Goal: Transaction & Acquisition: Book appointment/travel/reservation

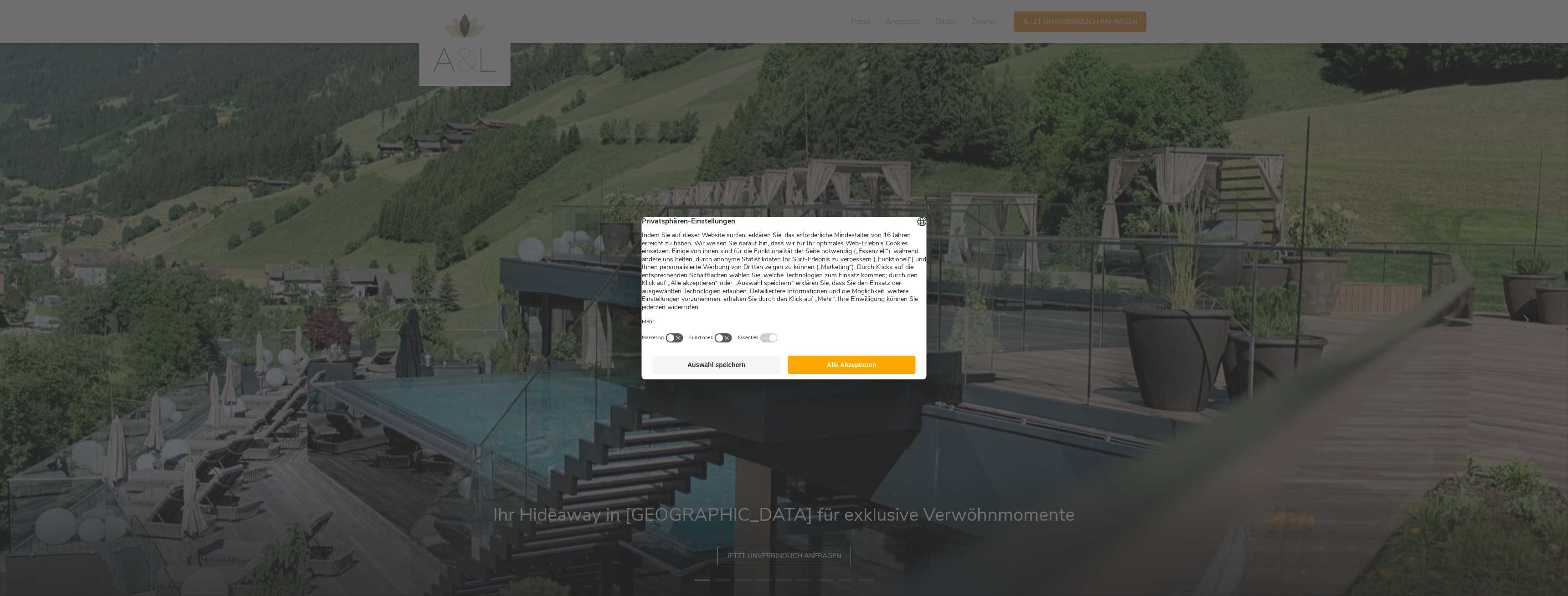
click at [817, 367] on button "Alle Akzeptieren" at bounding box center [851, 365] width 128 height 19
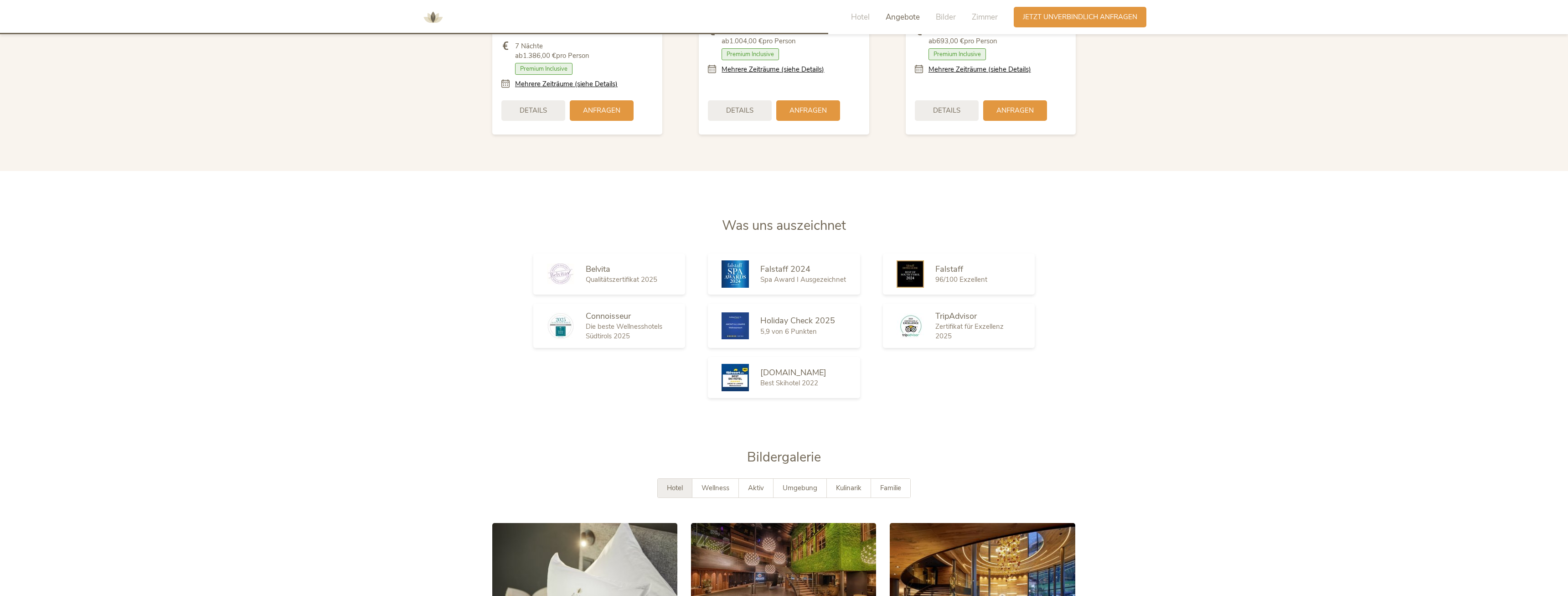
scroll to position [1675, 0]
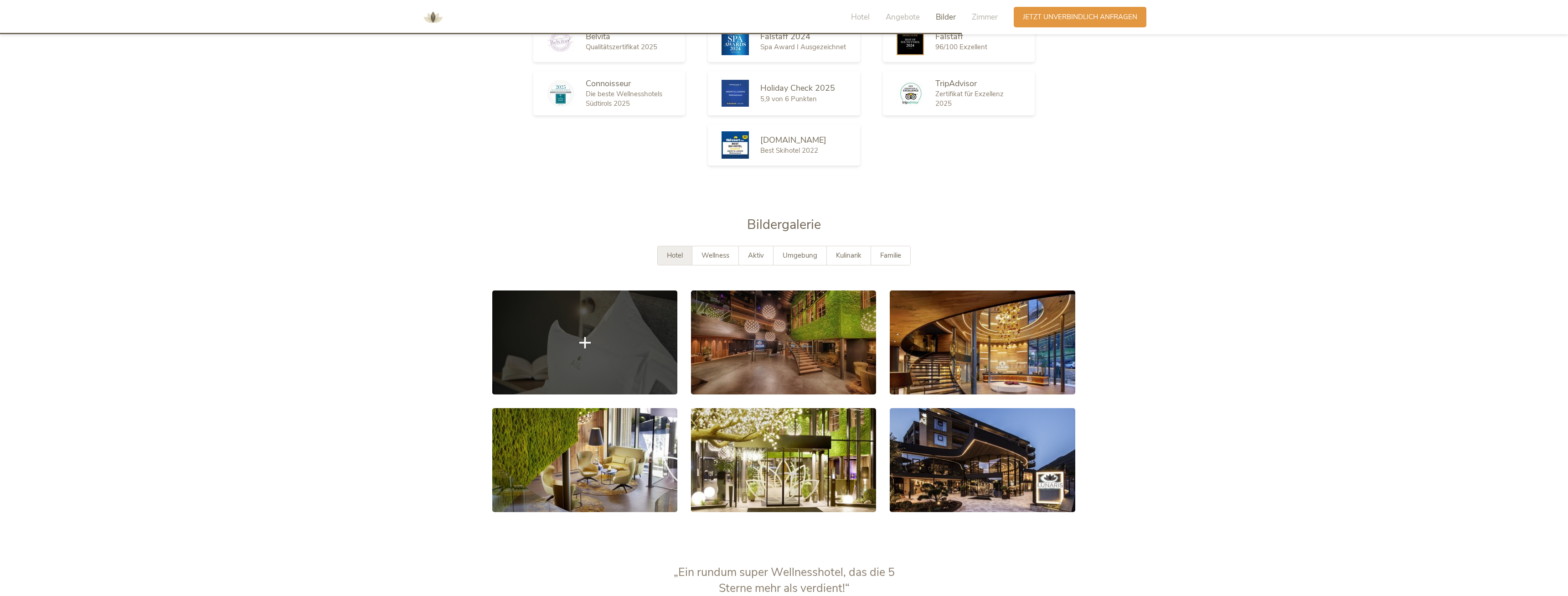
click at [568, 315] on link at bounding box center [584, 343] width 185 height 104
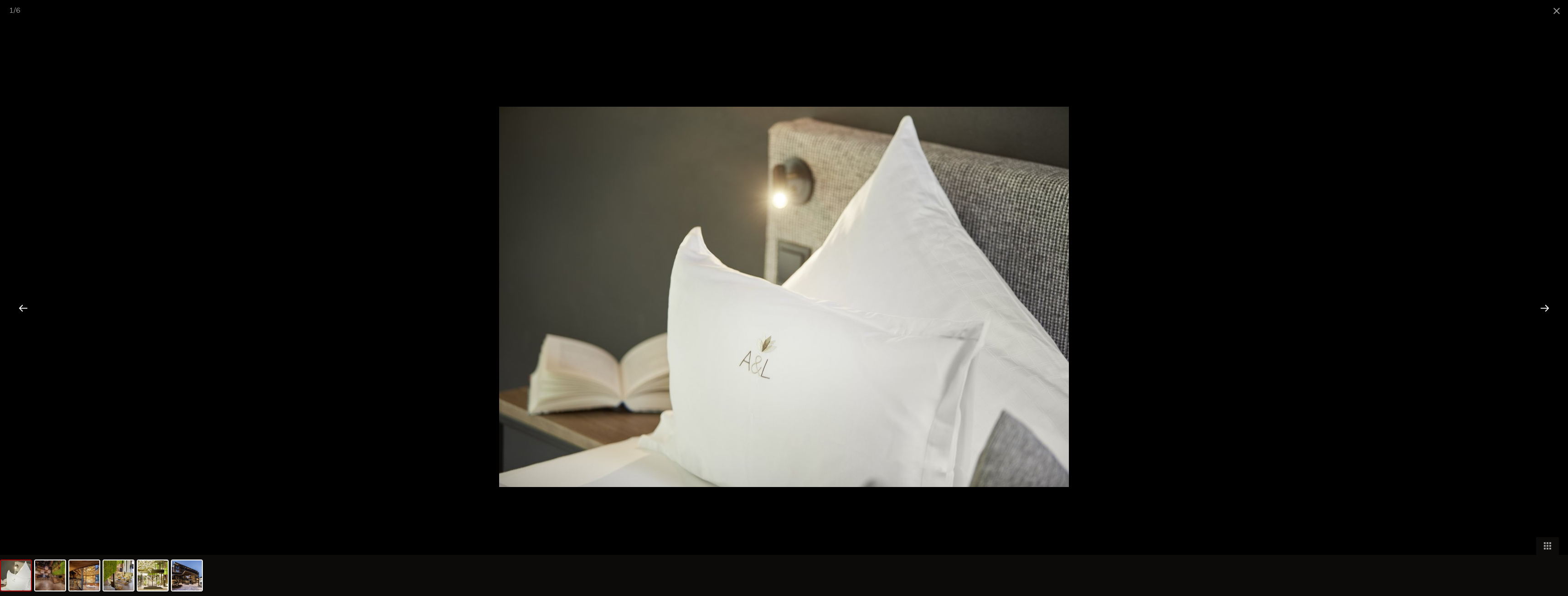
click at [1546, 304] on div at bounding box center [1545, 308] width 28 height 28
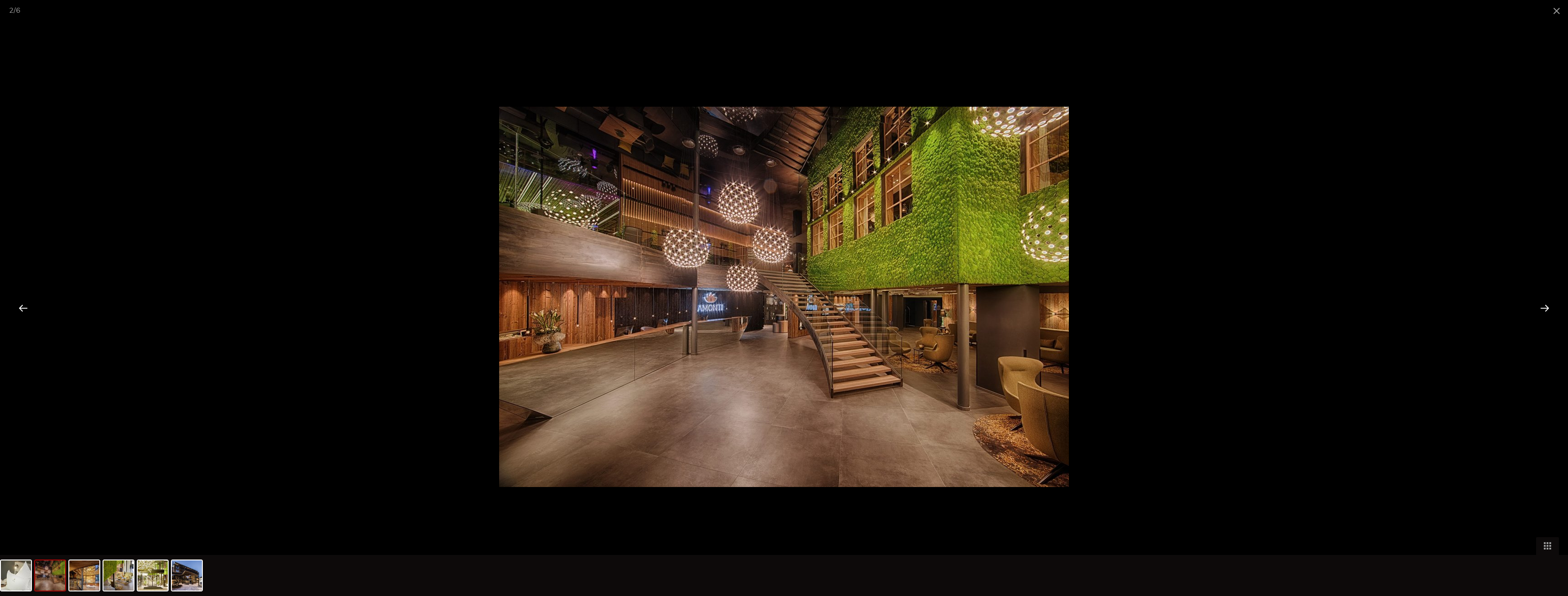
click at [1546, 304] on div at bounding box center [1545, 308] width 28 height 28
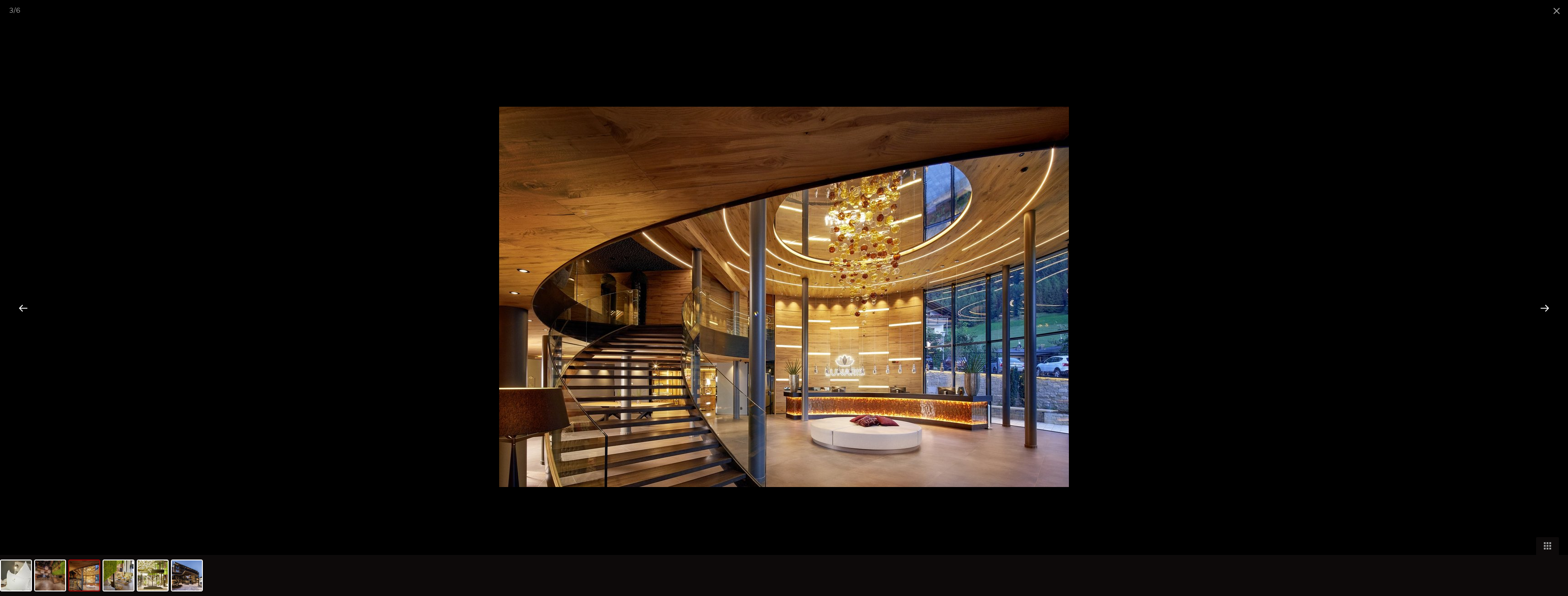
click at [1546, 304] on div at bounding box center [1545, 308] width 28 height 28
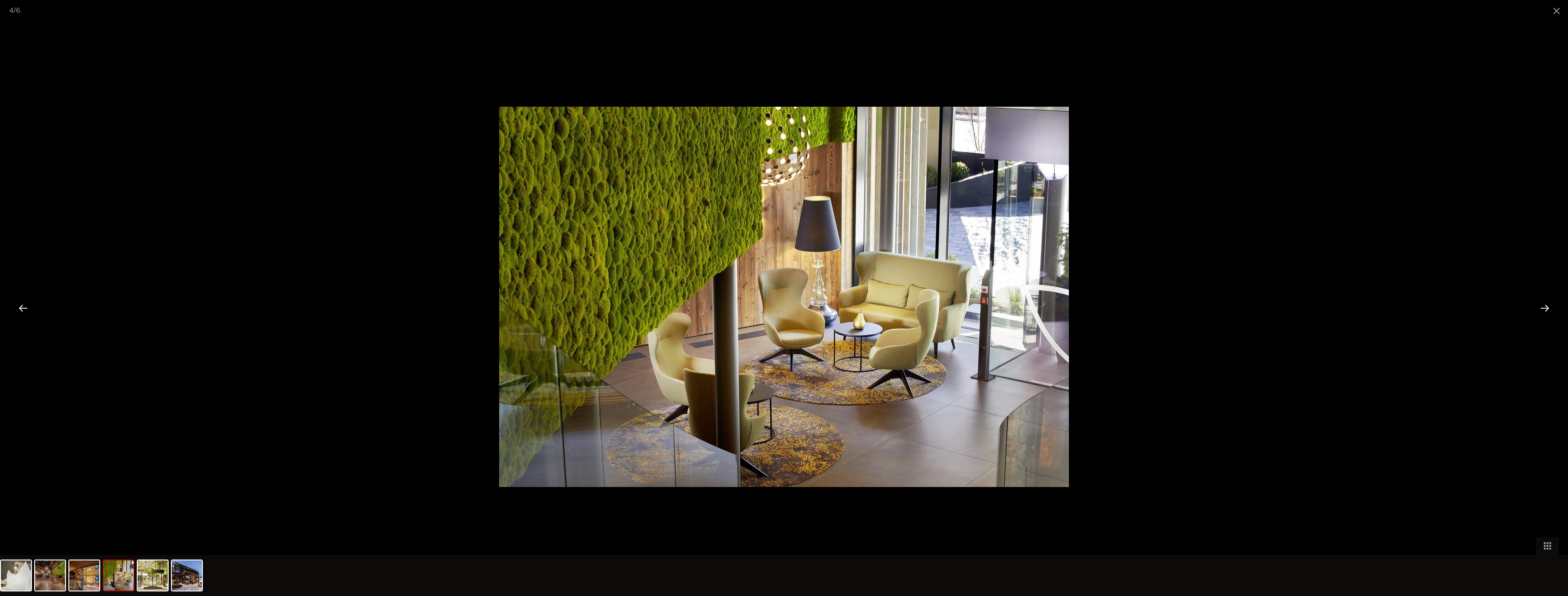
click at [1546, 304] on div at bounding box center [1545, 308] width 28 height 28
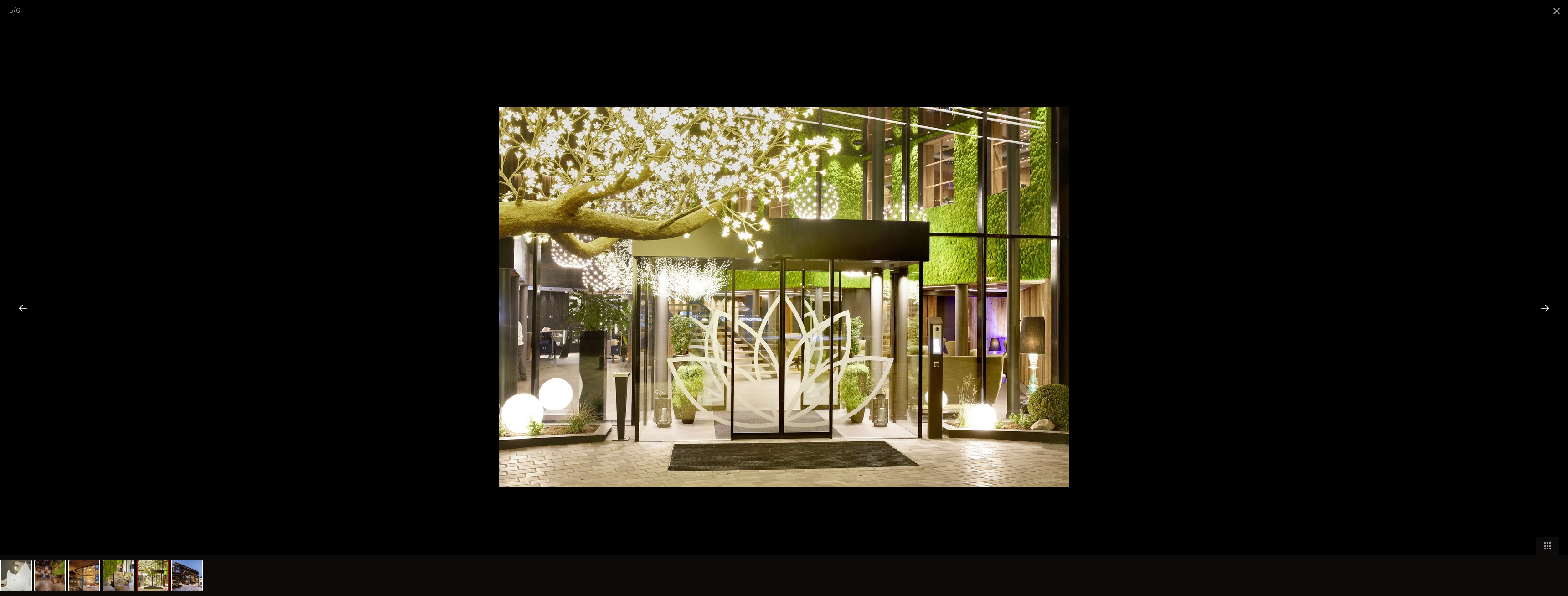
click at [1546, 304] on div at bounding box center [1545, 308] width 28 height 28
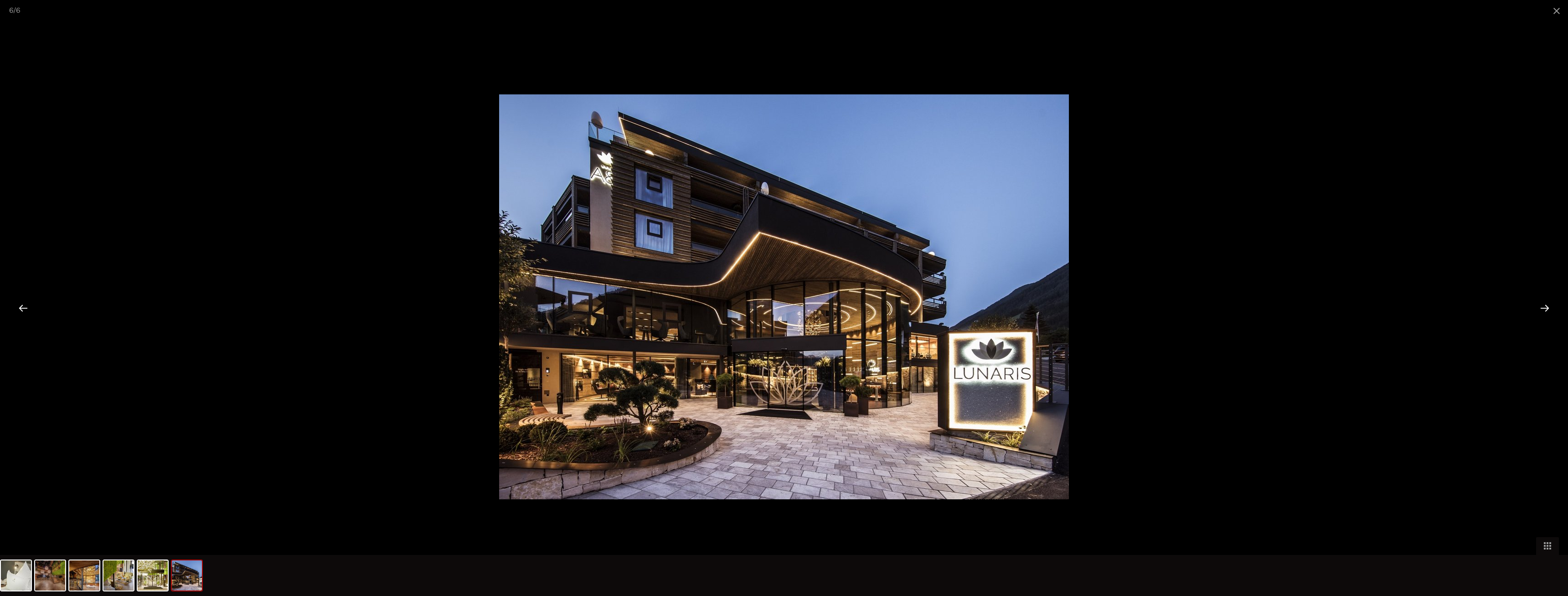
click at [1546, 304] on div at bounding box center [1545, 308] width 28 height 28
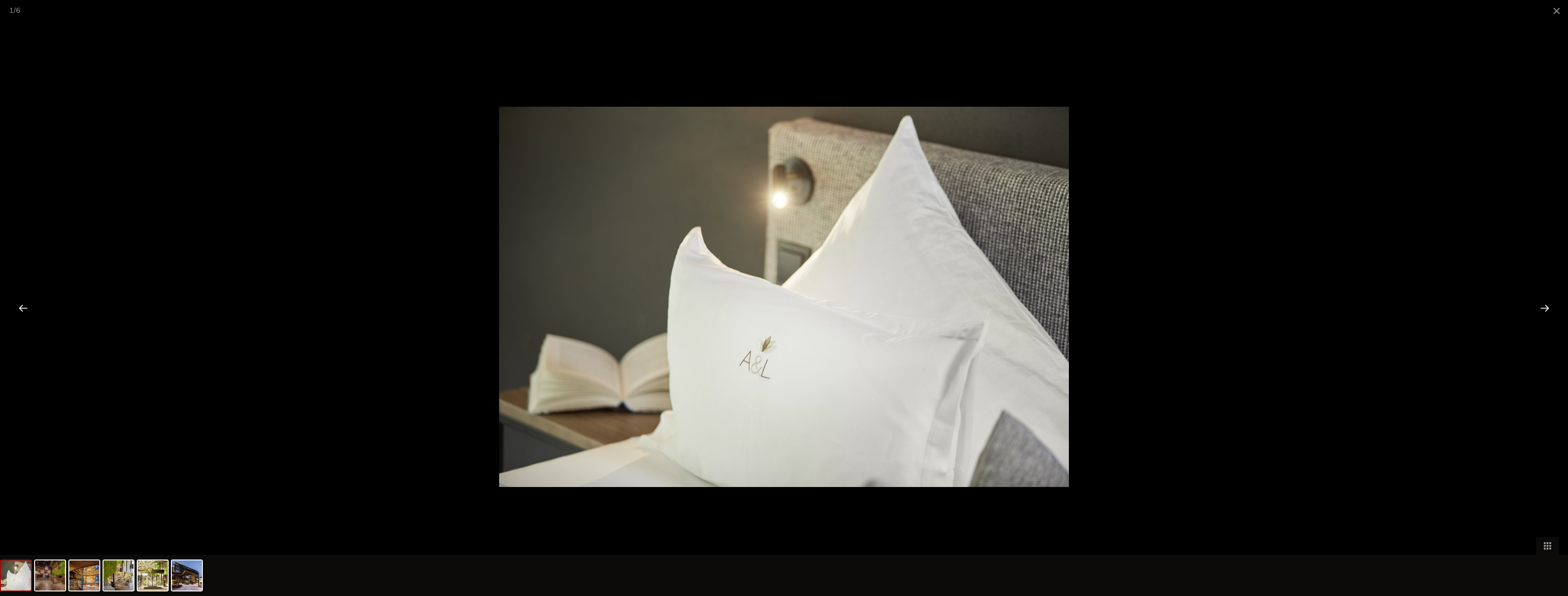
click at [1546, 304] on div at bounding box center [1545, 308] width 28 height 28
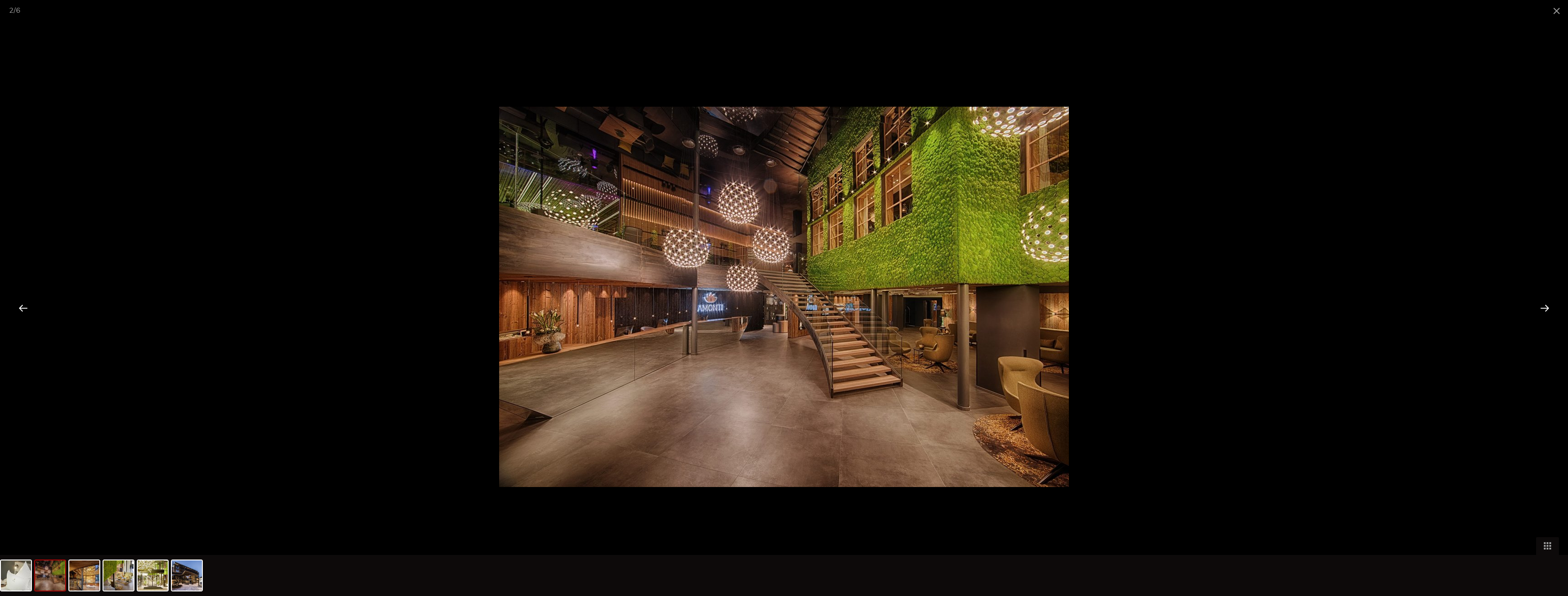
click at [1546, 304] on div at bounding box center [1545, 308] width 28 height 28
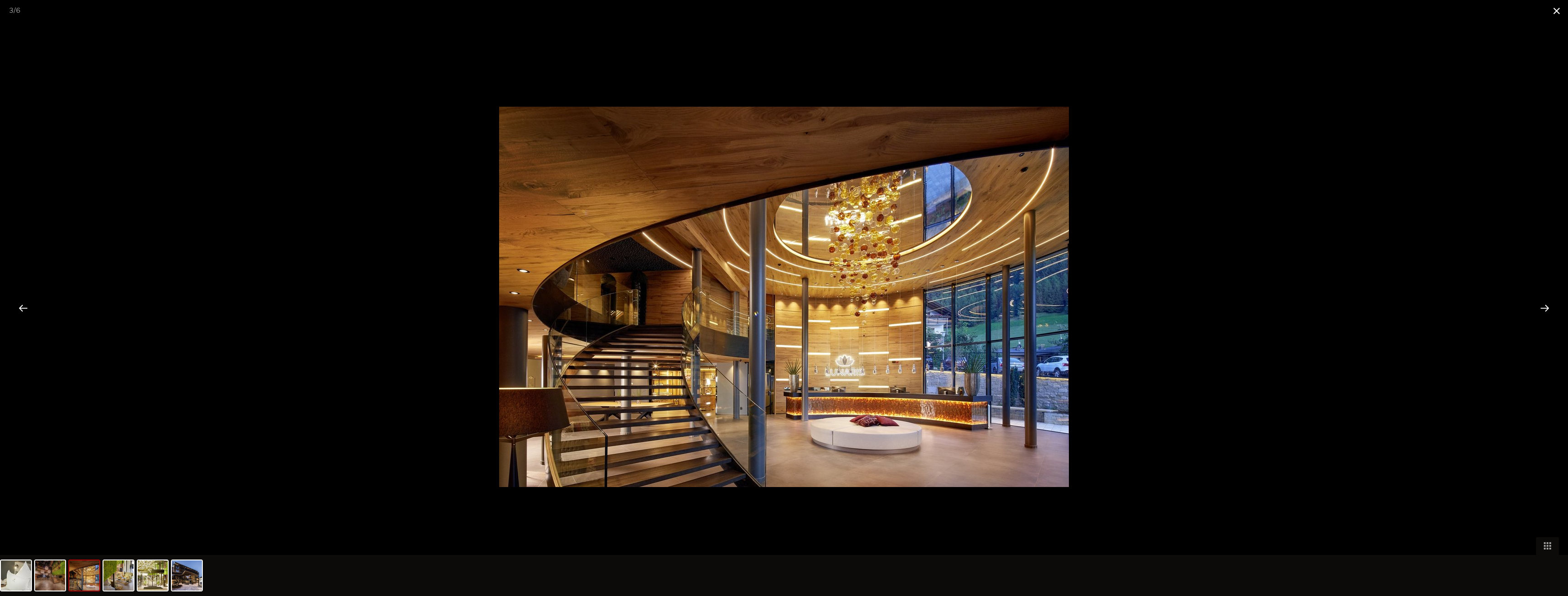
click at [1558, 6] on span at bounding box center [1556, 11] width 22 height 22
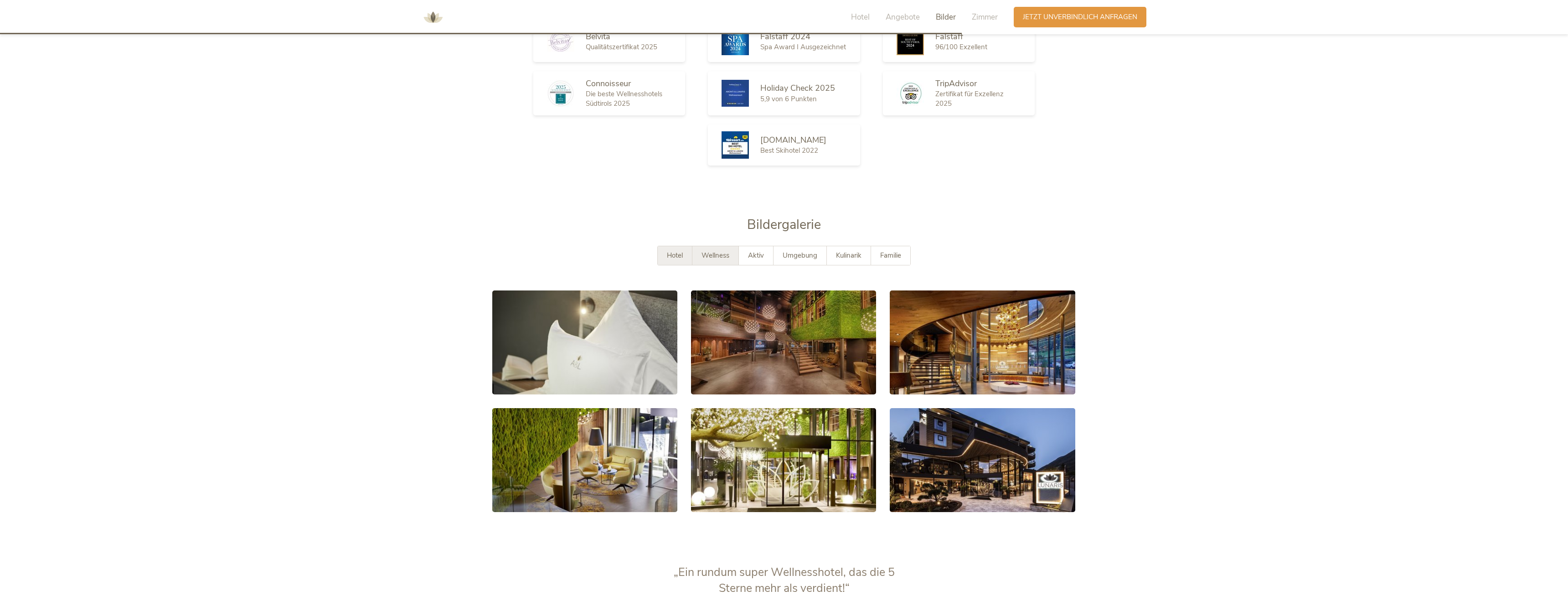
click at [710, 251] on span "Wellness" at bounding box center [716, 256] width 28 height 9
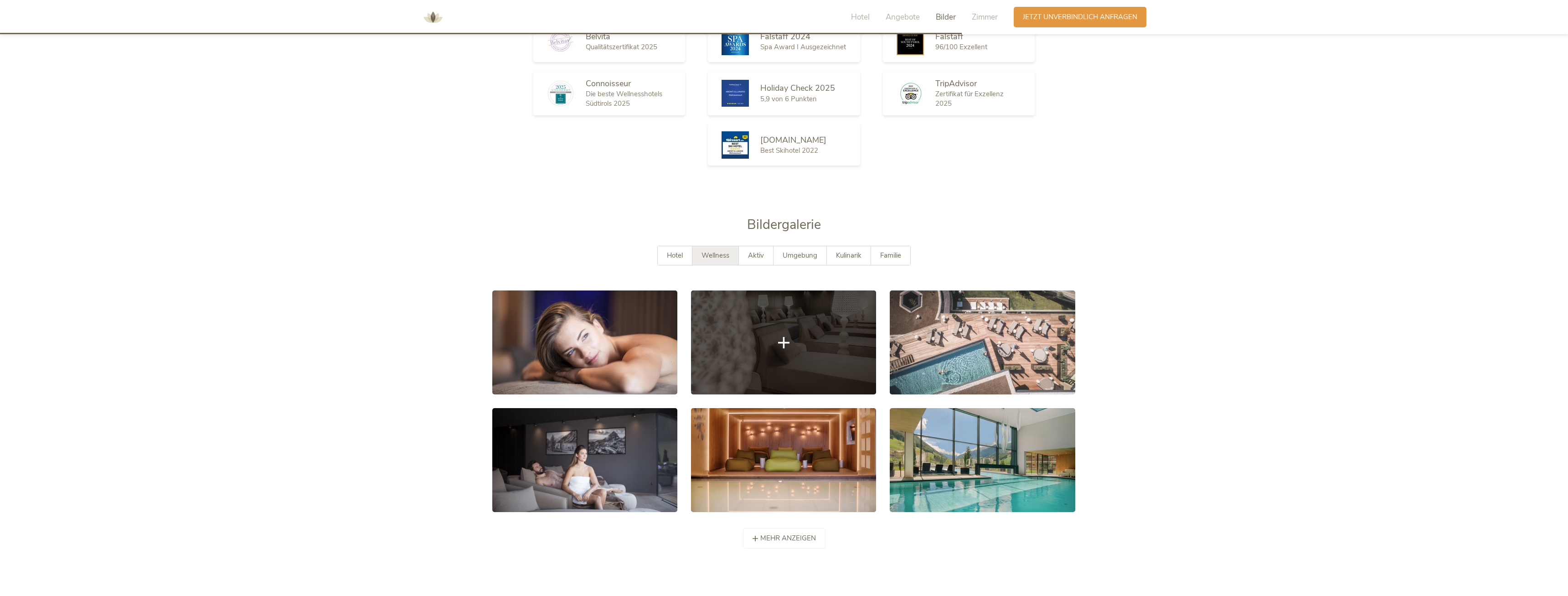
click at [727, 343] on link at bounding box center [783, 343] width 185 height 104
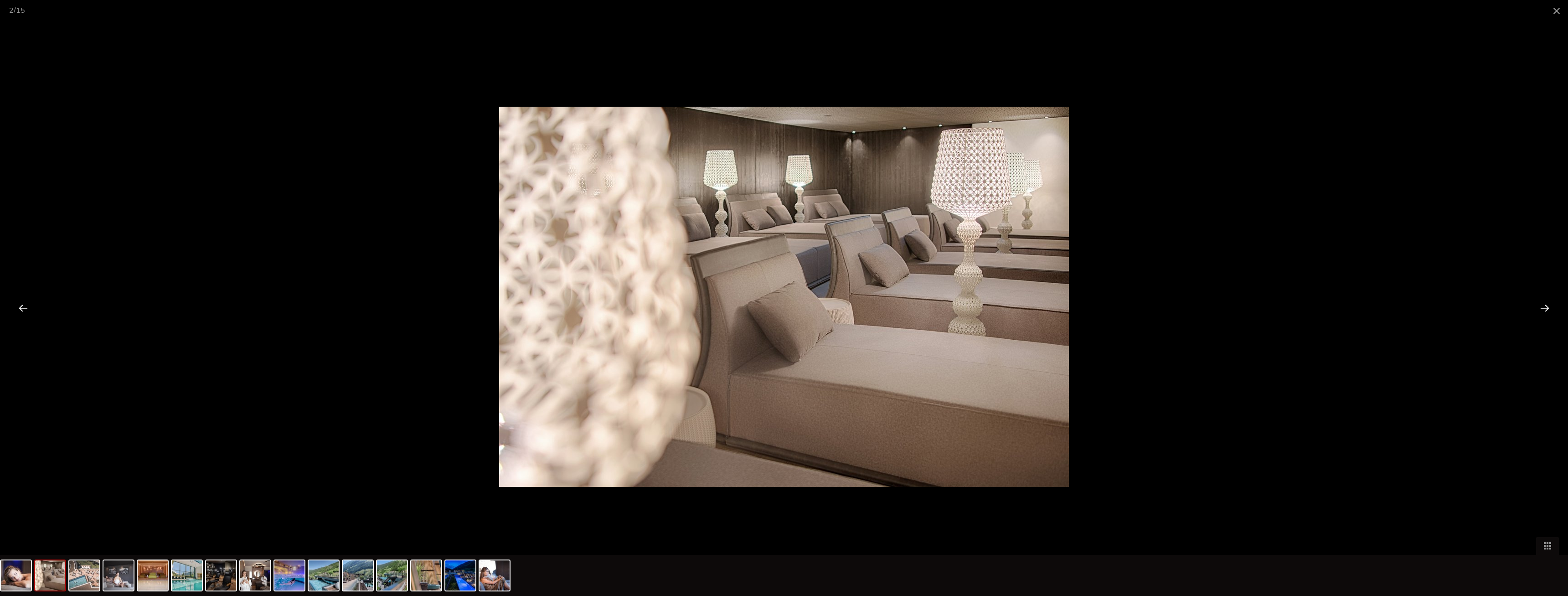
click at [1546, 304] on div at bounding box center [1545, 308] width 28 height 28
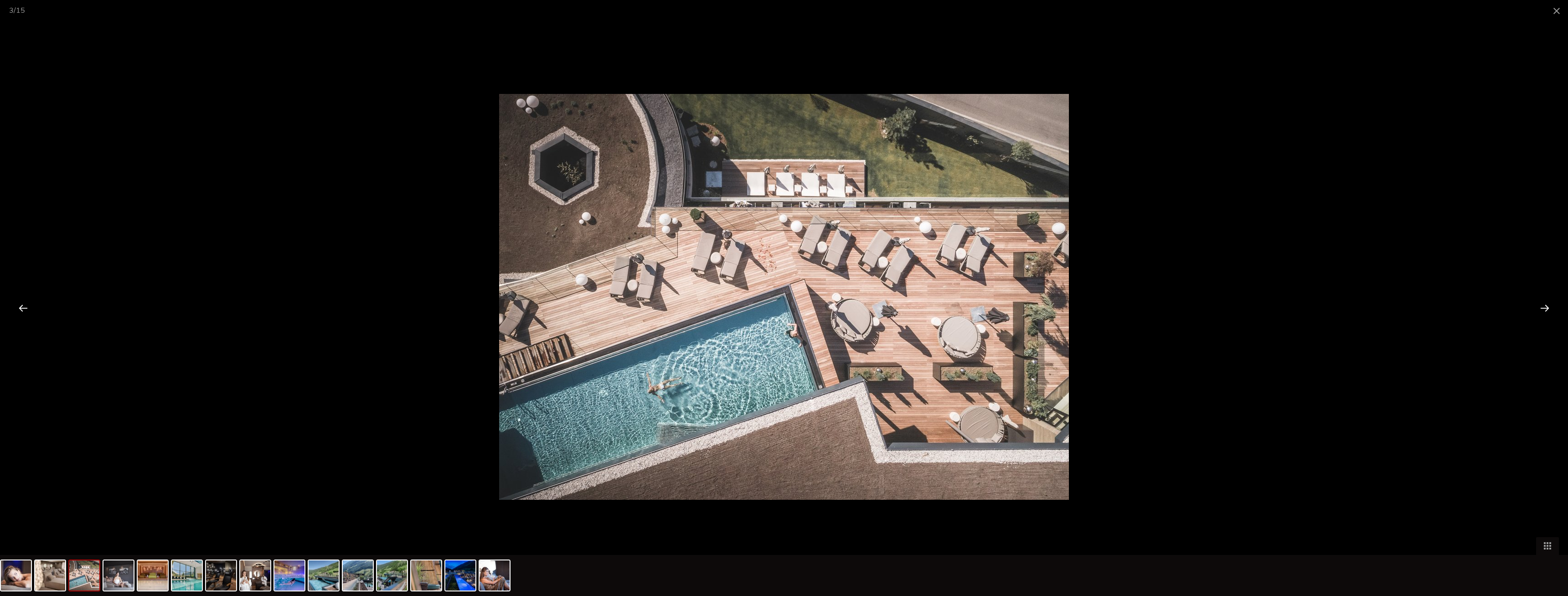
click at [1546, 304] on div at bounding box center [1545, 308] width 28 height 28
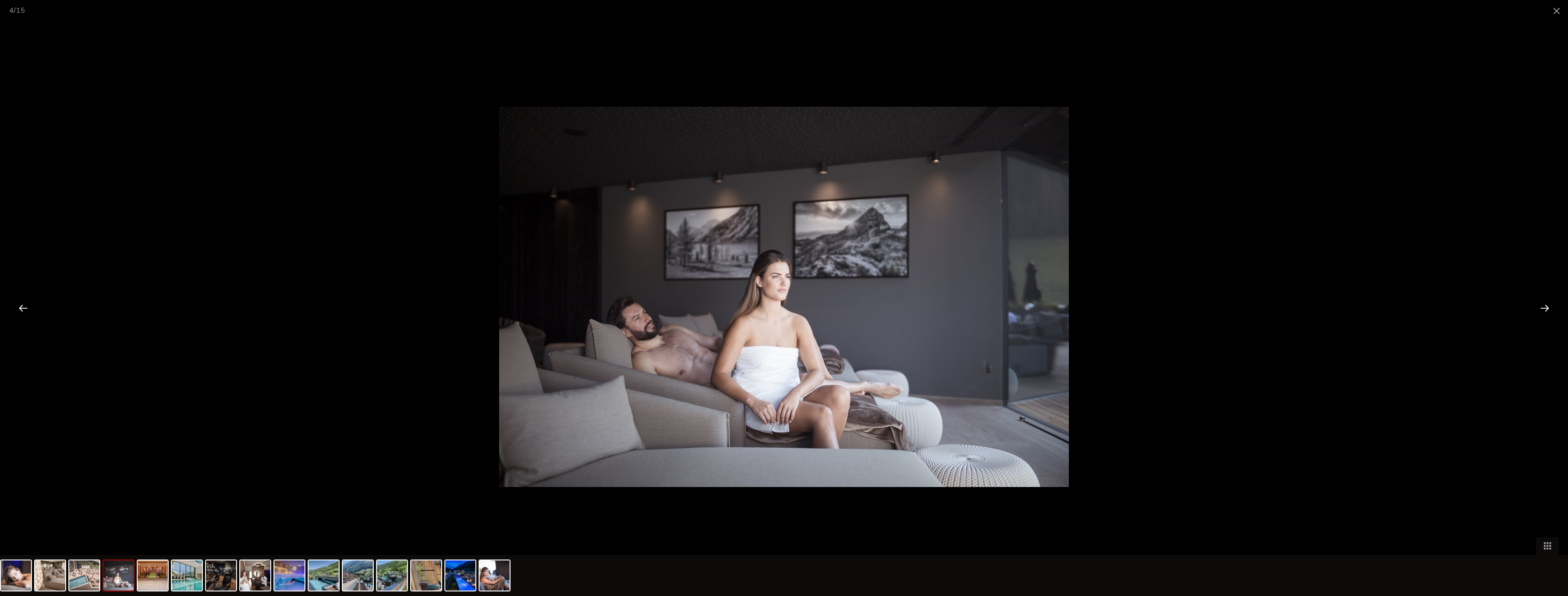
click at [1546, 304] on div at bounding box center [1545, 308] width 28 height 28
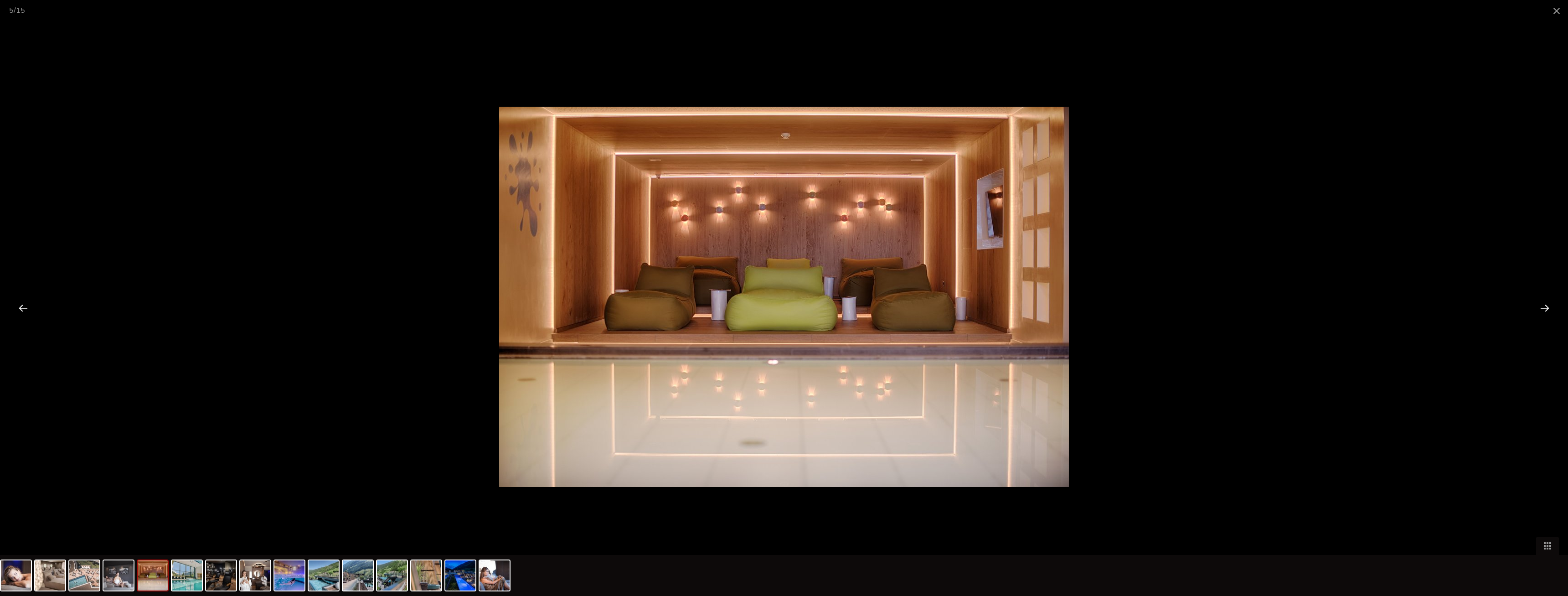
click at [1546, 304] on div at bounding box center [1545, 308] width 28 height 28
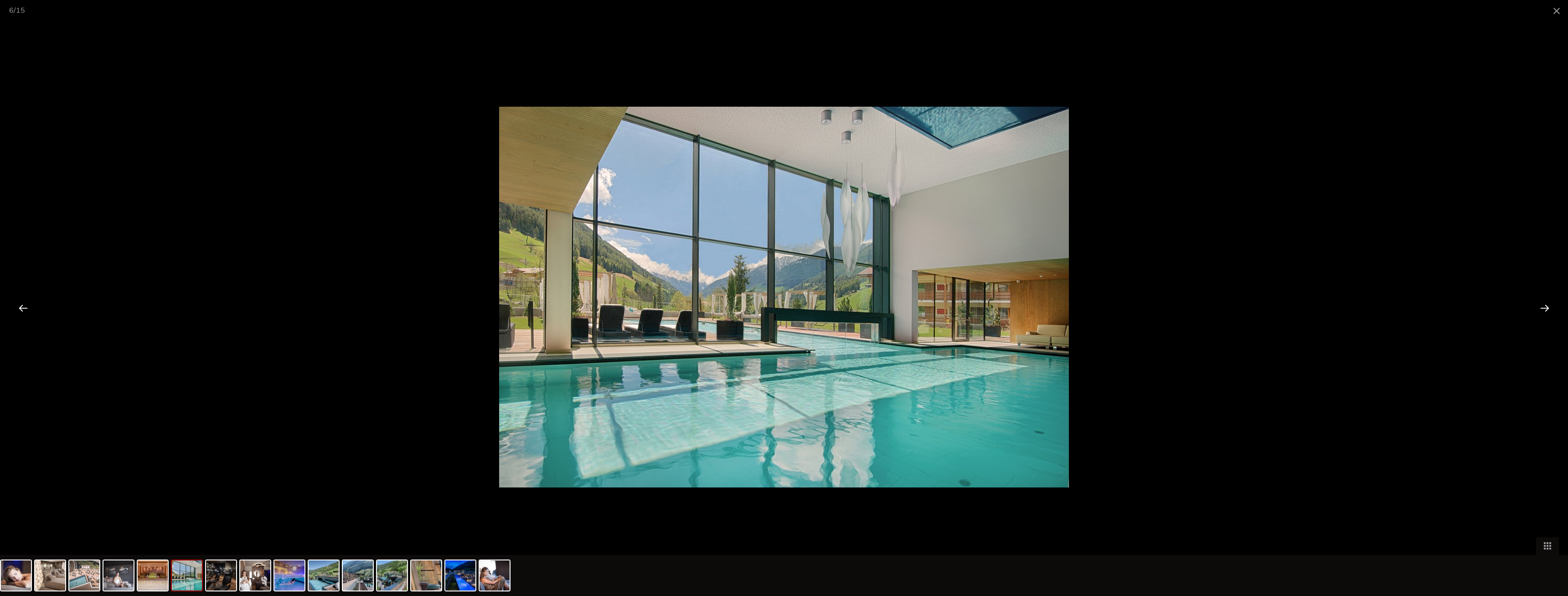
click at [1546, 304] on div at bounding box center [1545, 308] width 28 height 28
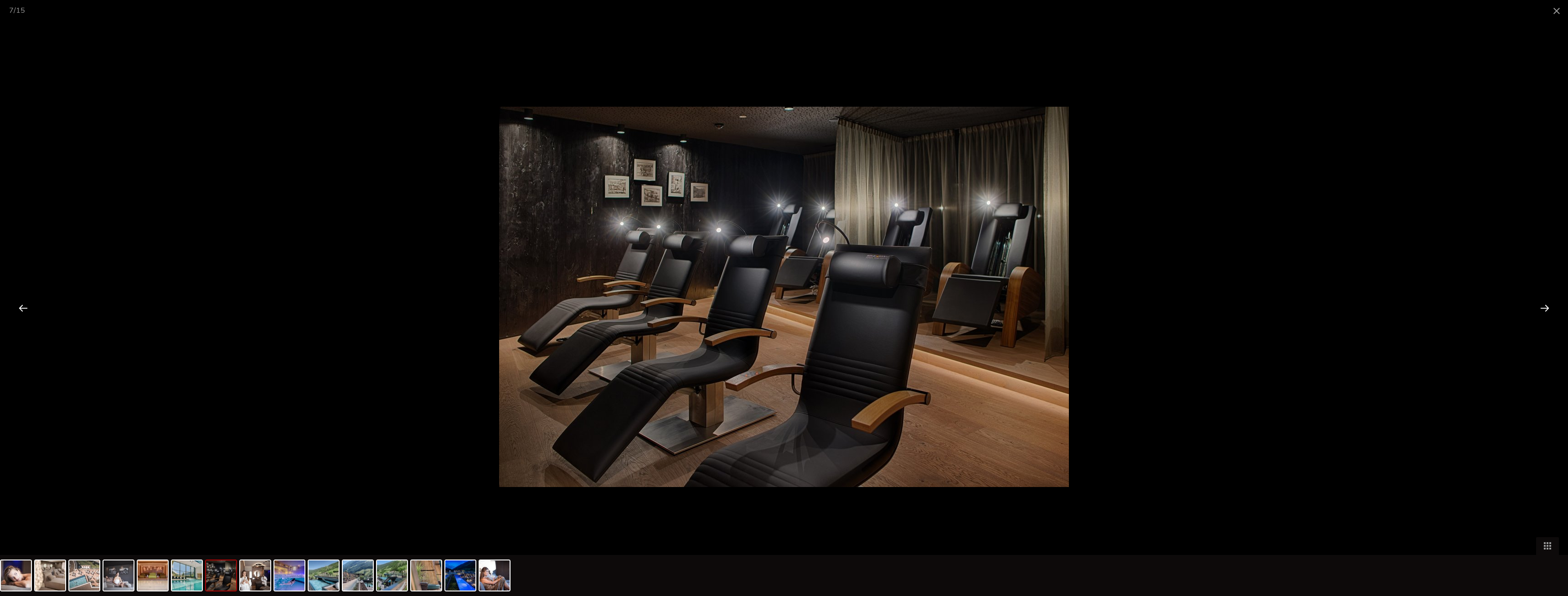
click at [1546, 304] on div at bounding box center [1545, 308] width 28 height 28
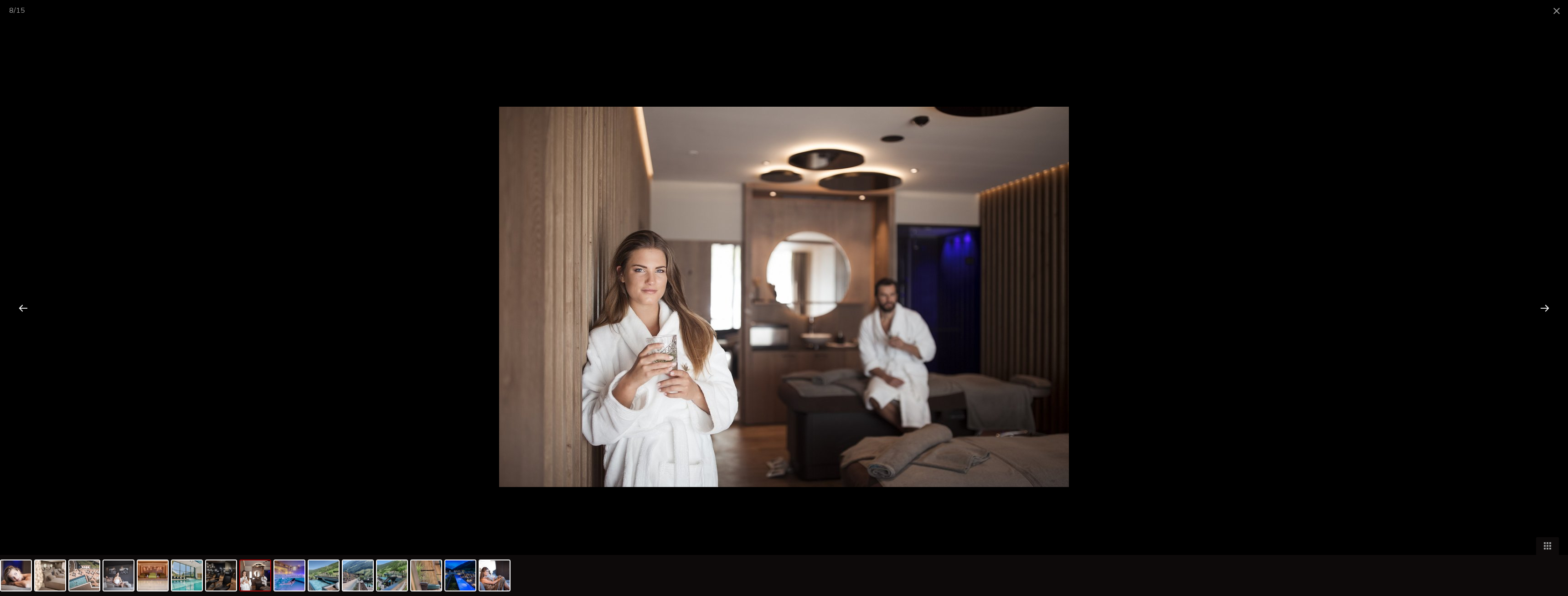
click at [1546, 304] on div at bounding box center [1545, 308] width 28 height 28
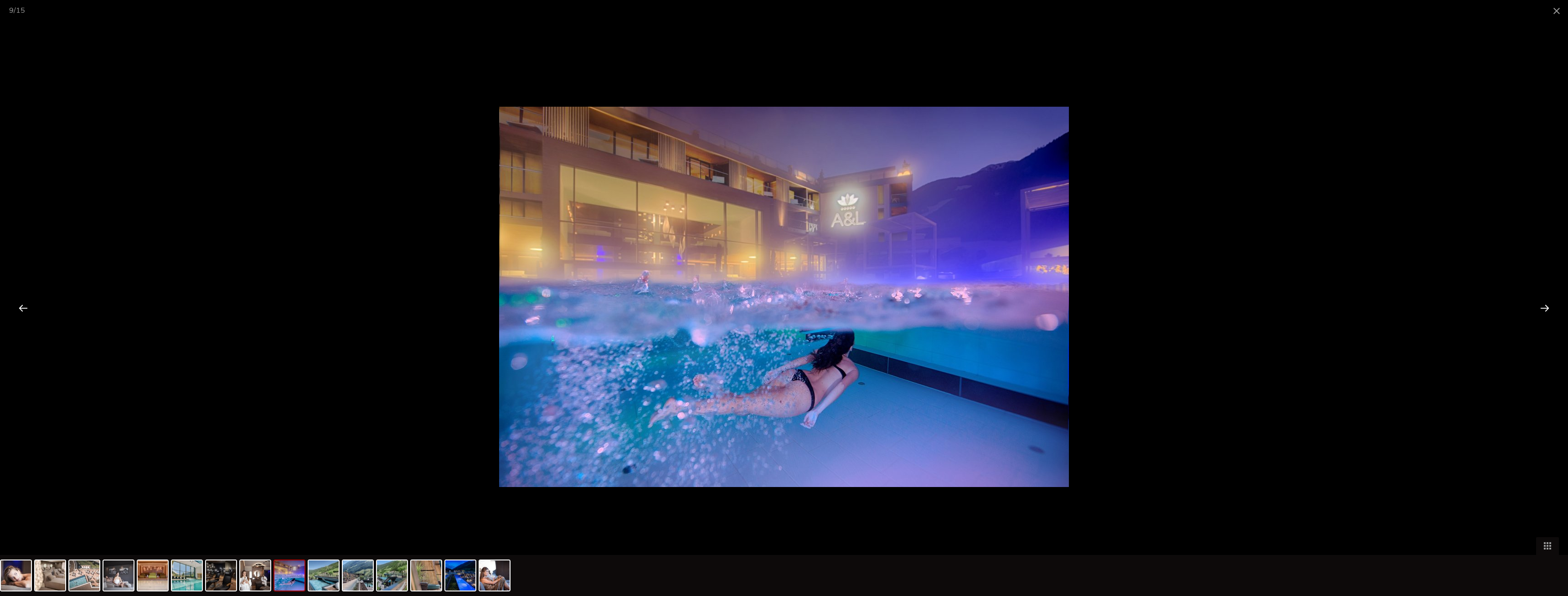
click at [1546, 304] on div at bounding box center [1545, 308] width 28 height 28
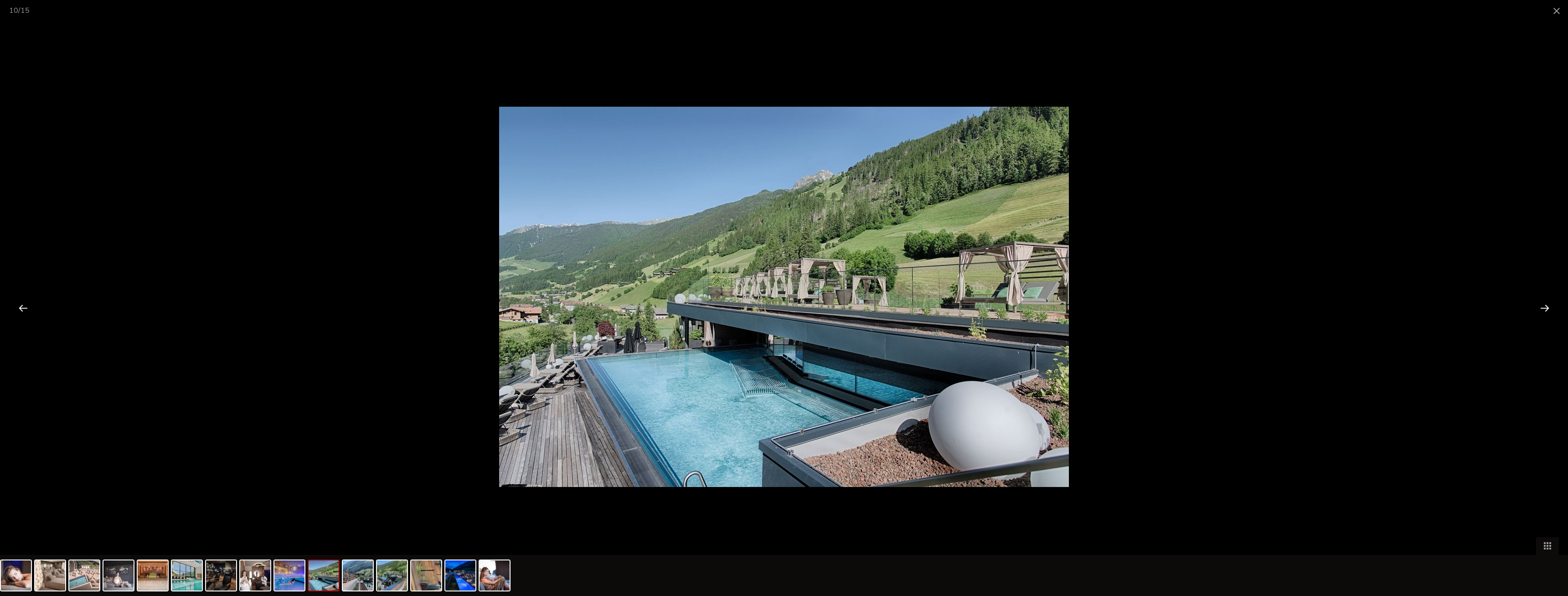
click at [1546, 304] on div at bounding box center [1545, 308] width 28 height 28
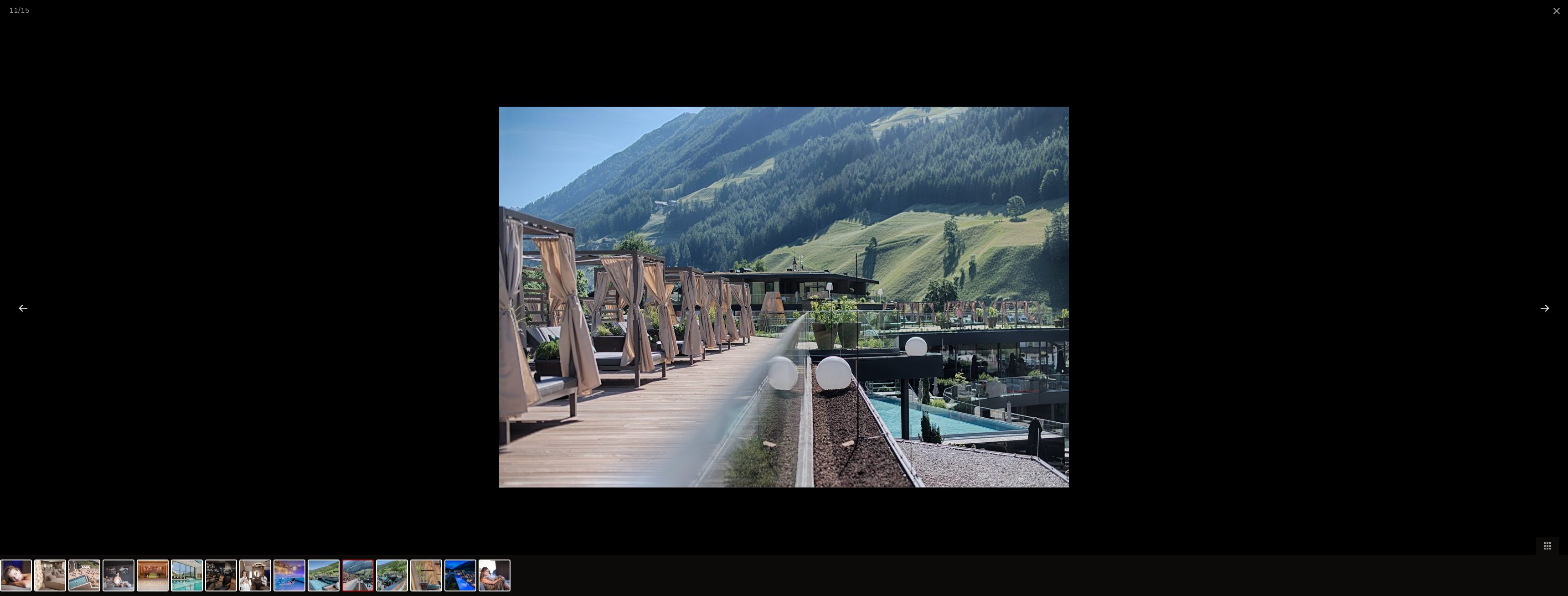
click at [1546, 304] on div at bounding box center [1545, 308] width 28 height 28
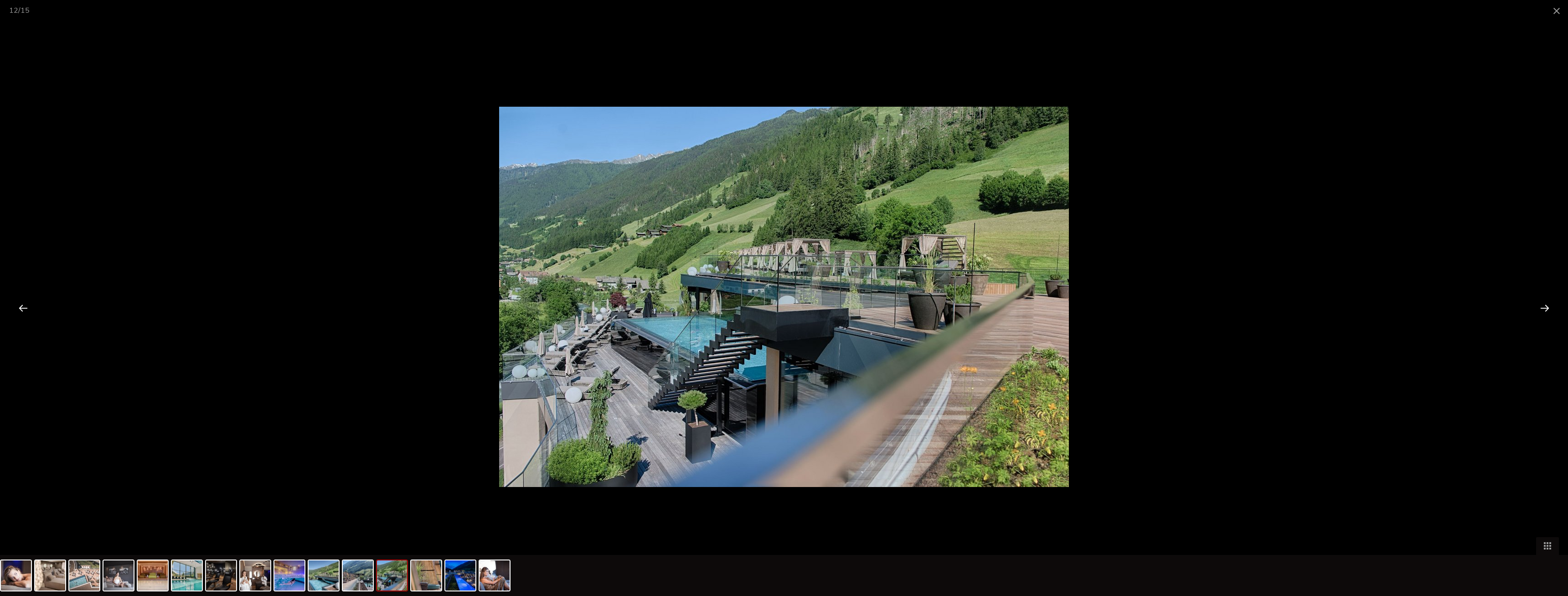
click at [1546, 304] on div at bounding box center [1545, 308] width 28 height 28
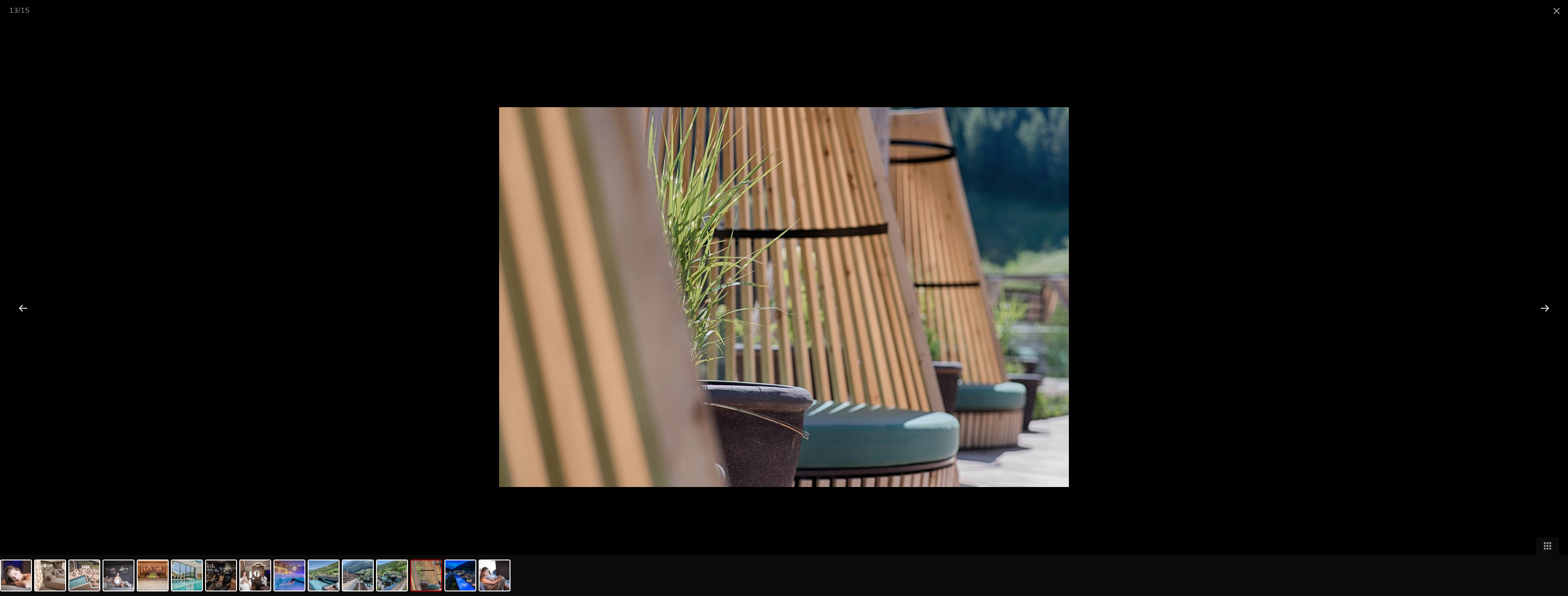
click at [1546, 304] on div at bounding box center [1545, 308] width 28 height 28
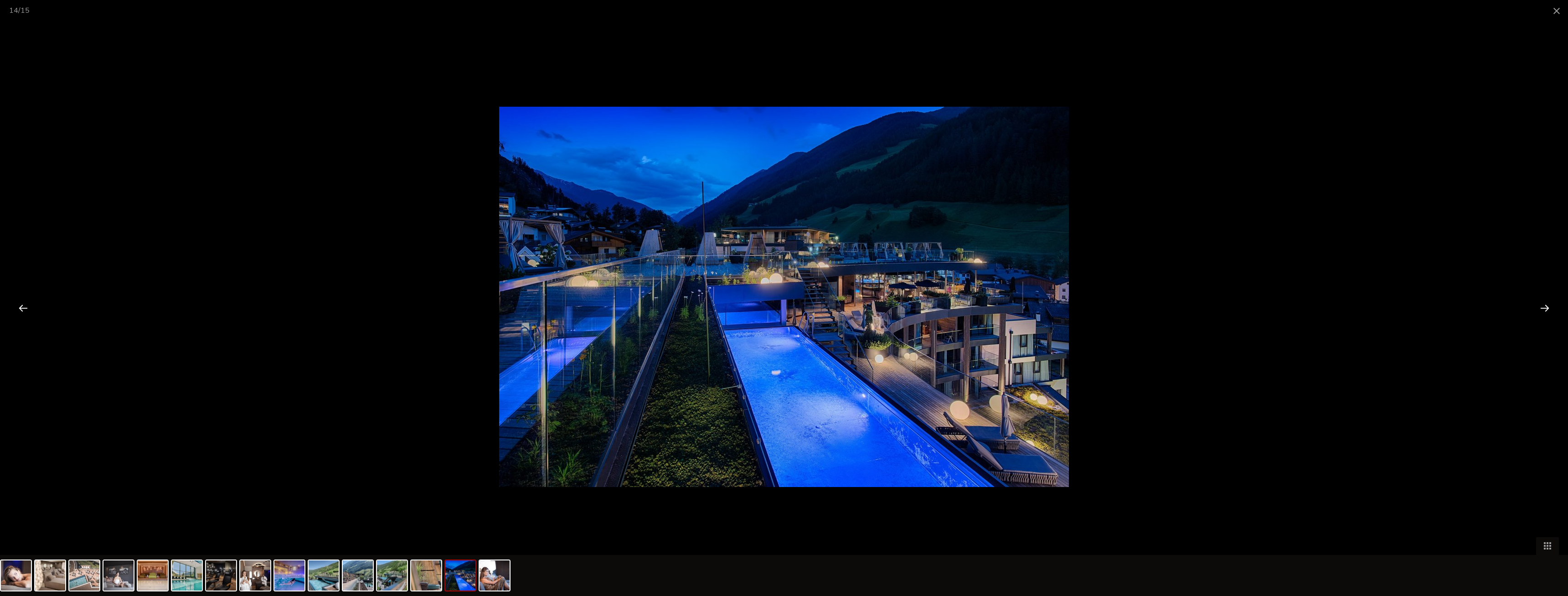
click at [1546, 304] on div at bounding box center [1545, 308] width 28 height 28
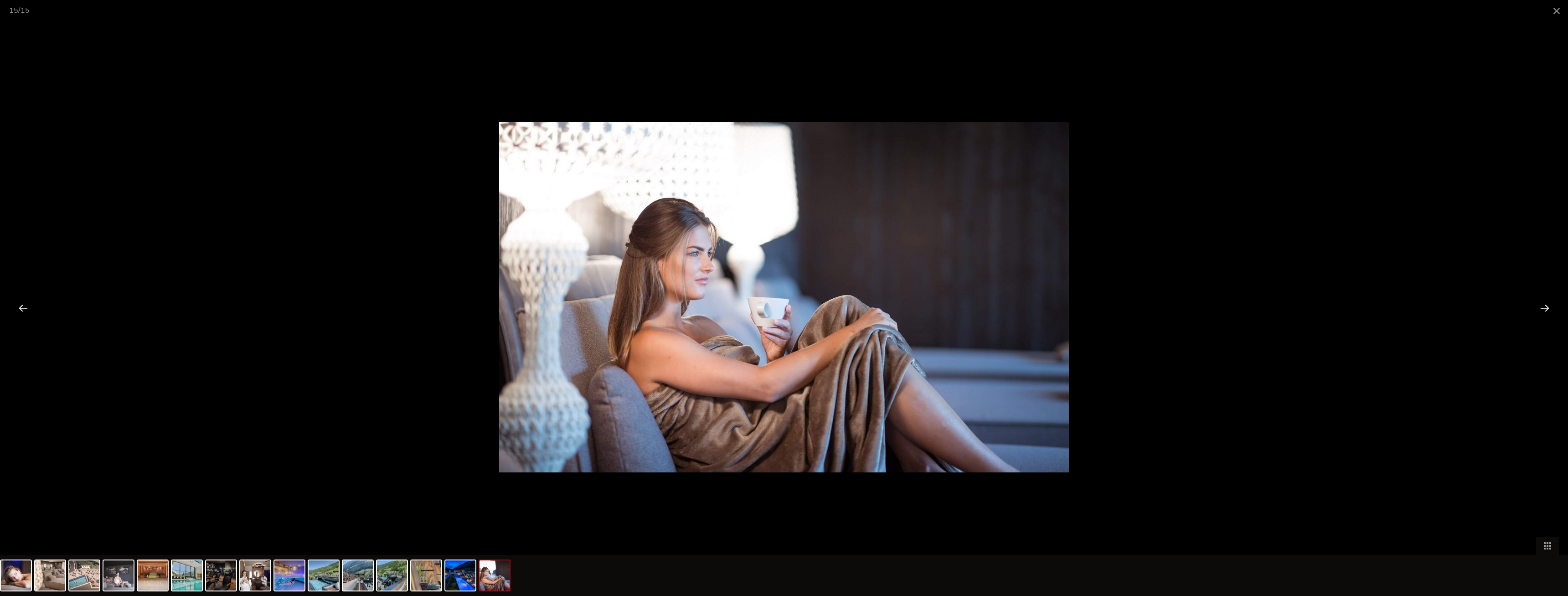
click at [1546, 304] on div at bounding box center [1545, 308] width 28 height 28
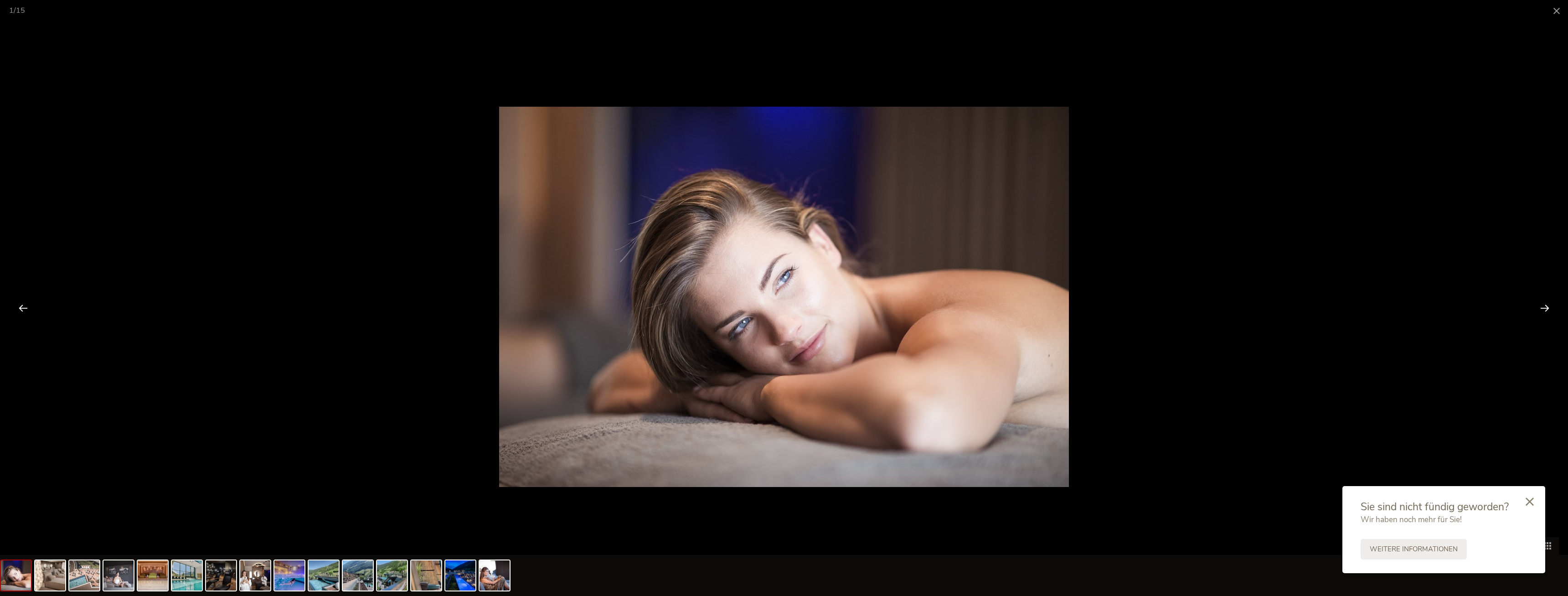
click at [12, 301] on div at bounding box center [23, 308] width 28 height 28
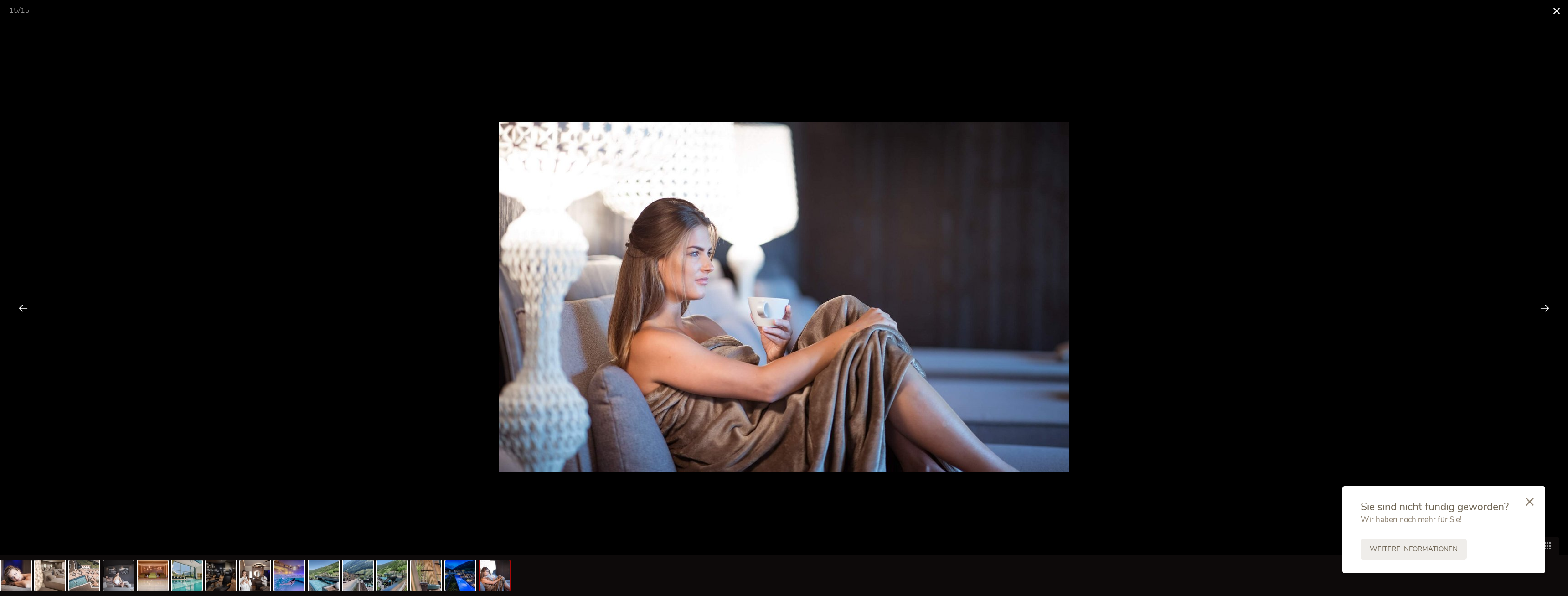
click at [1553, 11] on span at bounding box center [1556, 11] width 22 height 22
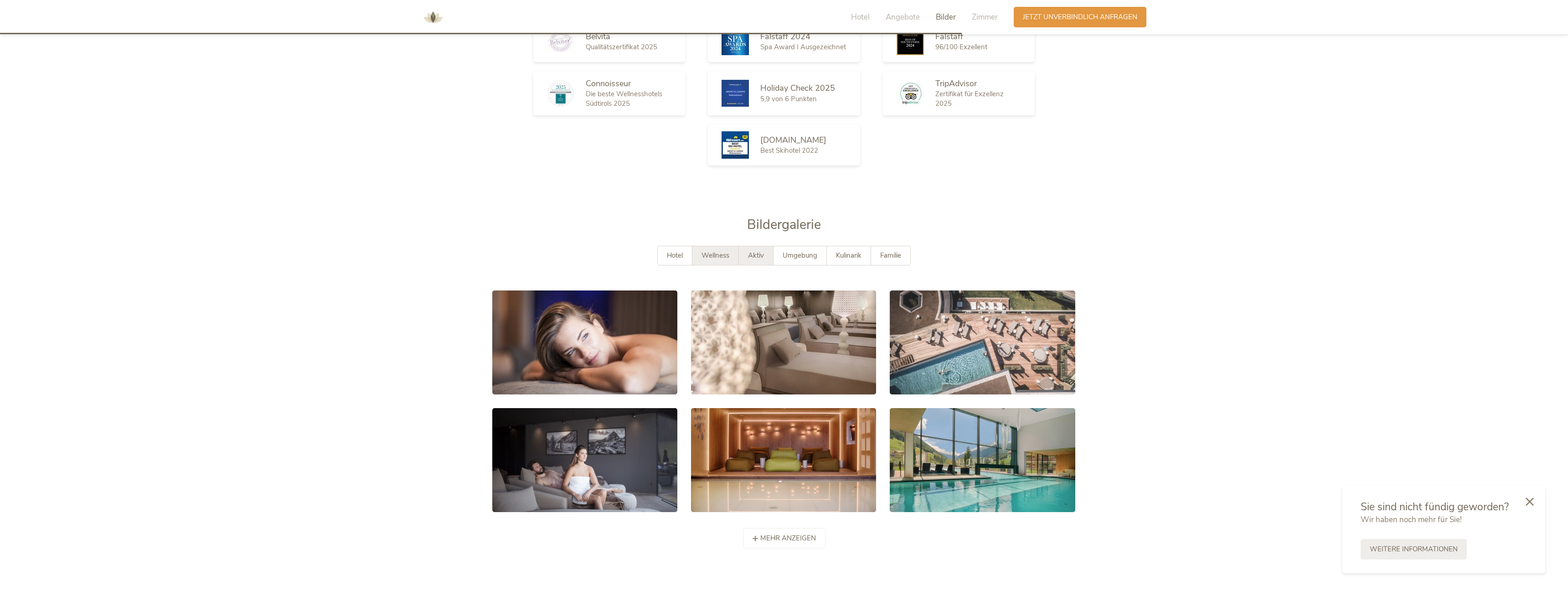
click at [764, 246] on div "Aktiv" at bounding box center [756, 256] width 35 height 19
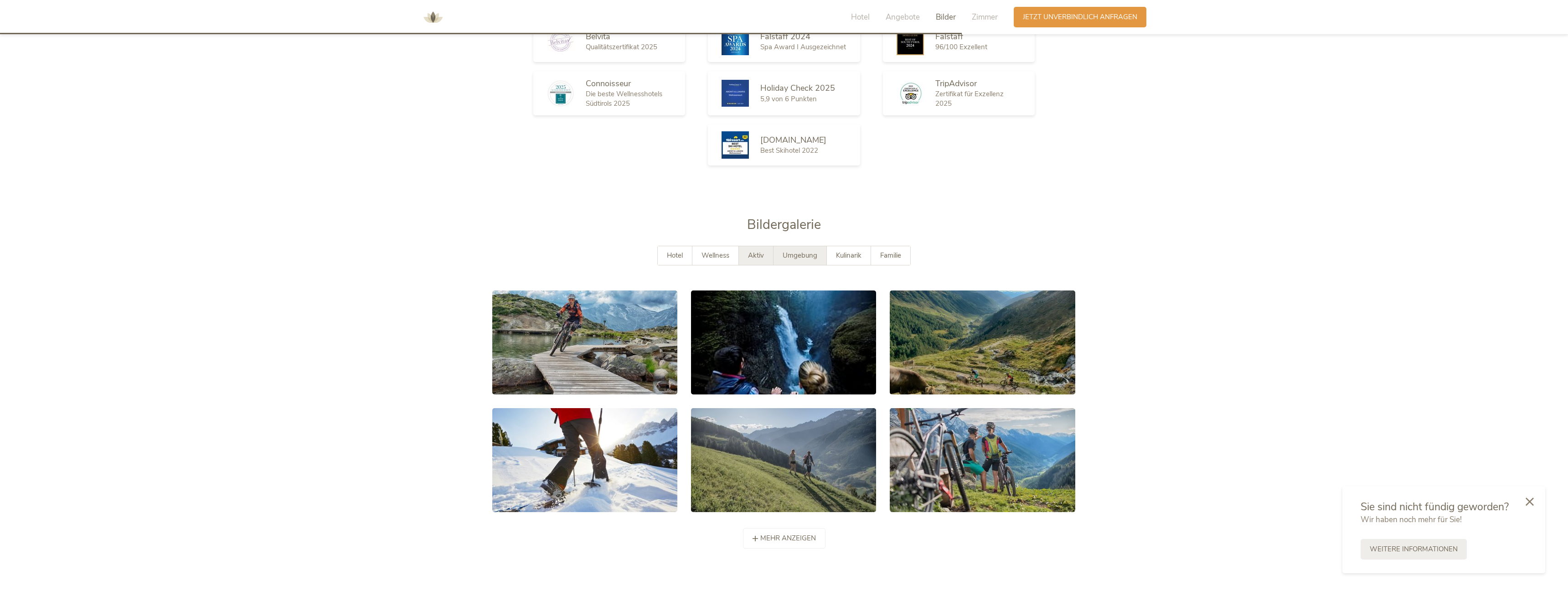
click at [793, 251] on span "Umgebung" at bounding box center [799, 256] width 35 height 9
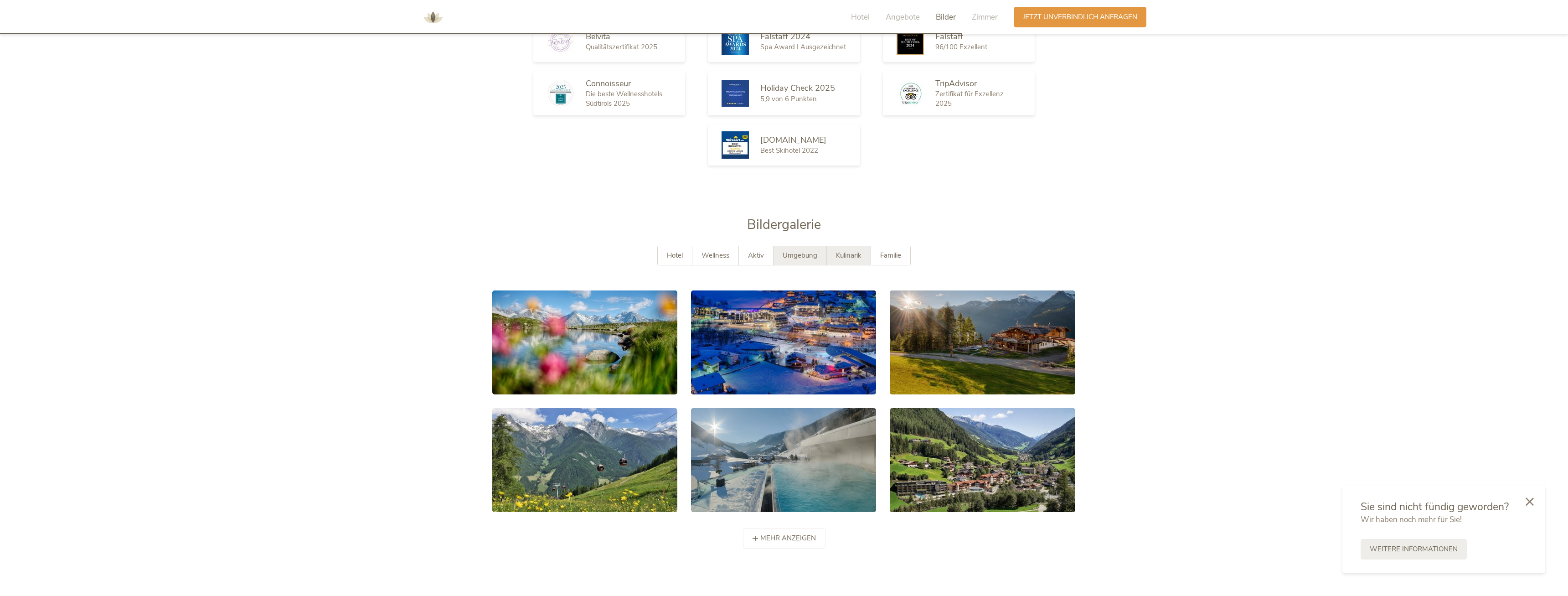
click at [840, 251] on span "Kulinarik" at bounding box center [848, 256] width 26 height 9
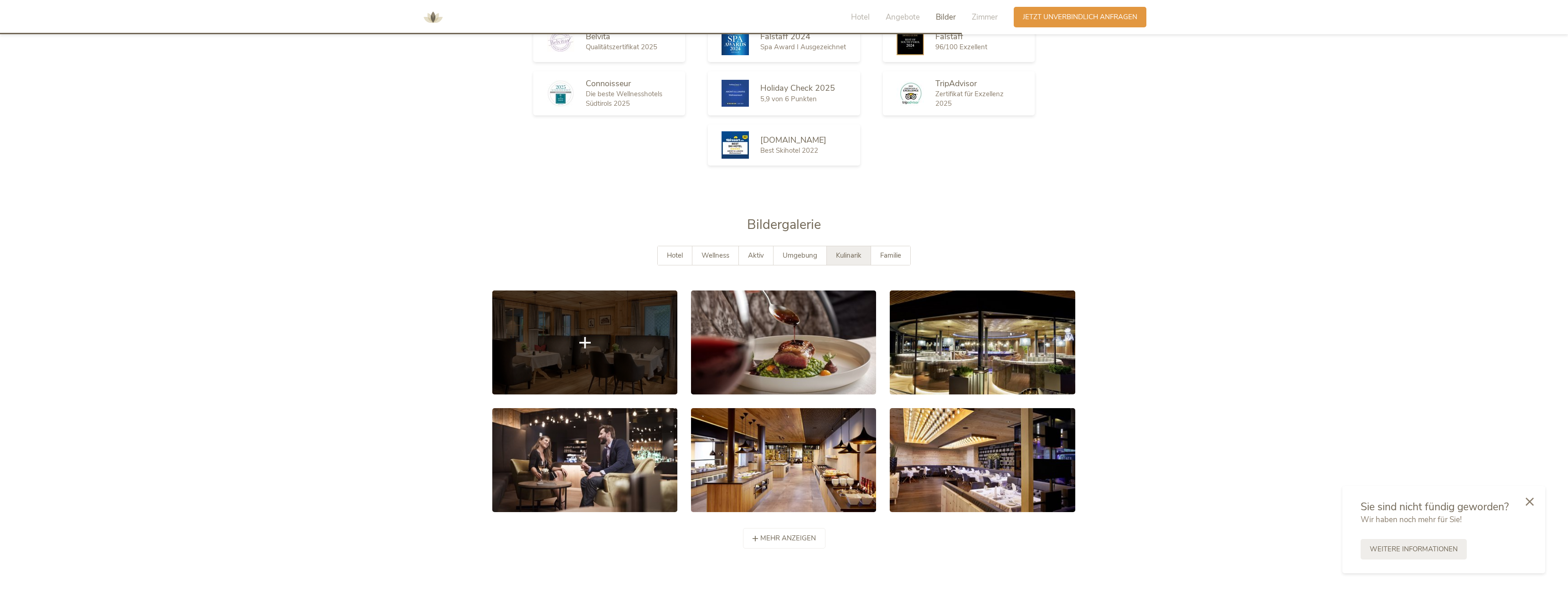
click at [665, 326] on link at bounding box center [584, 343] width 185 height 104
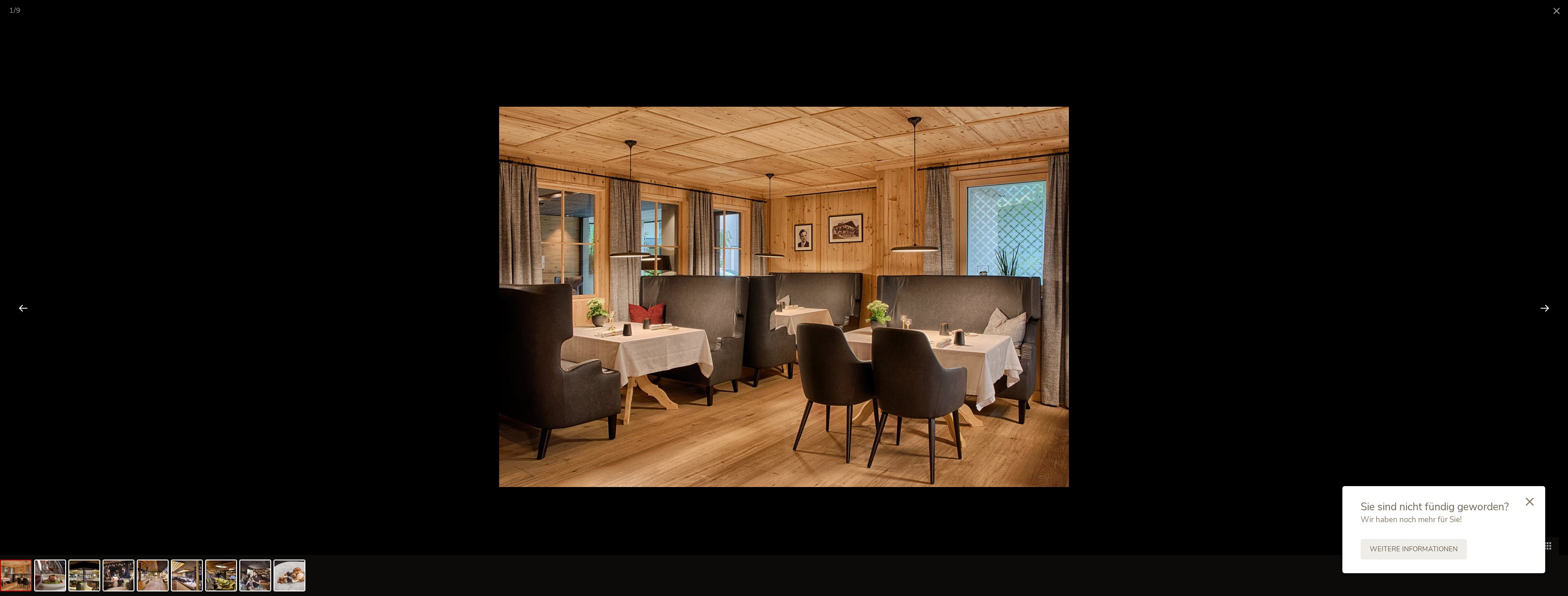
click at [1533, 304] on div at bounding box center [1545, 308] width 28 height 28
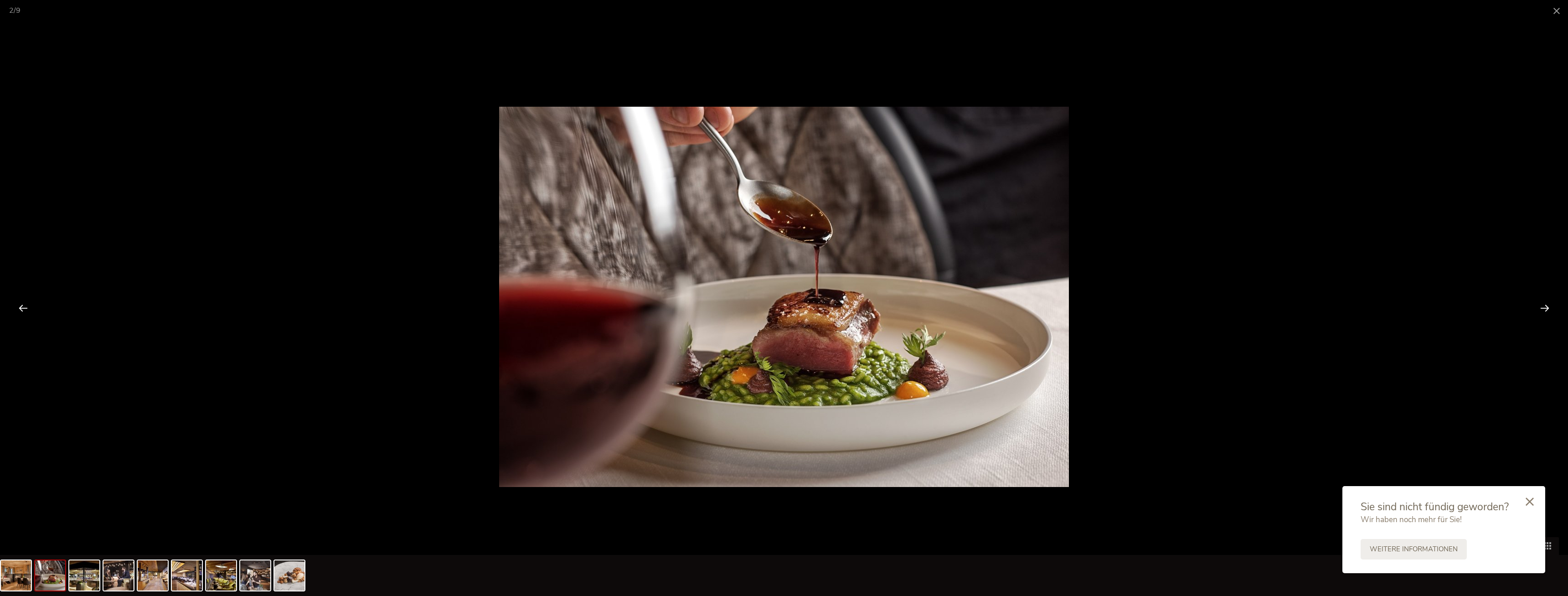
click at [1533, 304] on div at bounding box center [1545, 308] width 28 height 28
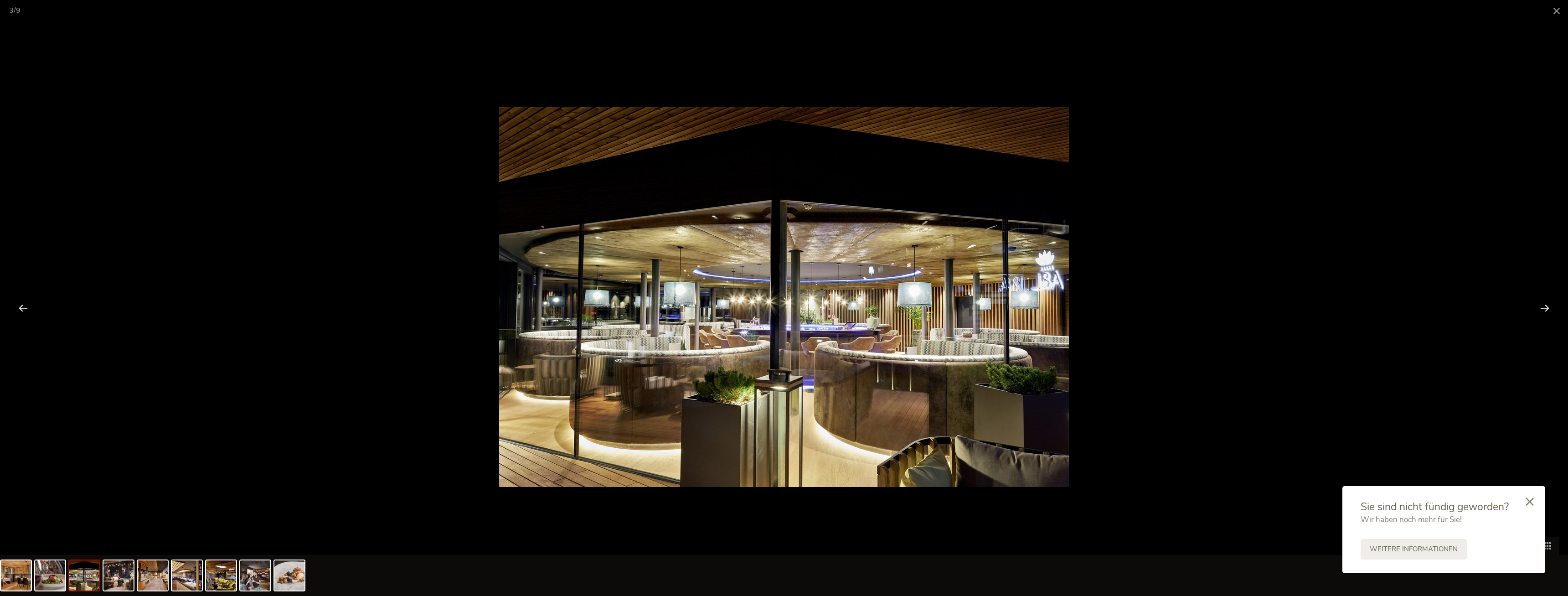
click at [1533, 304] on div at bounding box center [1545, 308] width 28 height 28
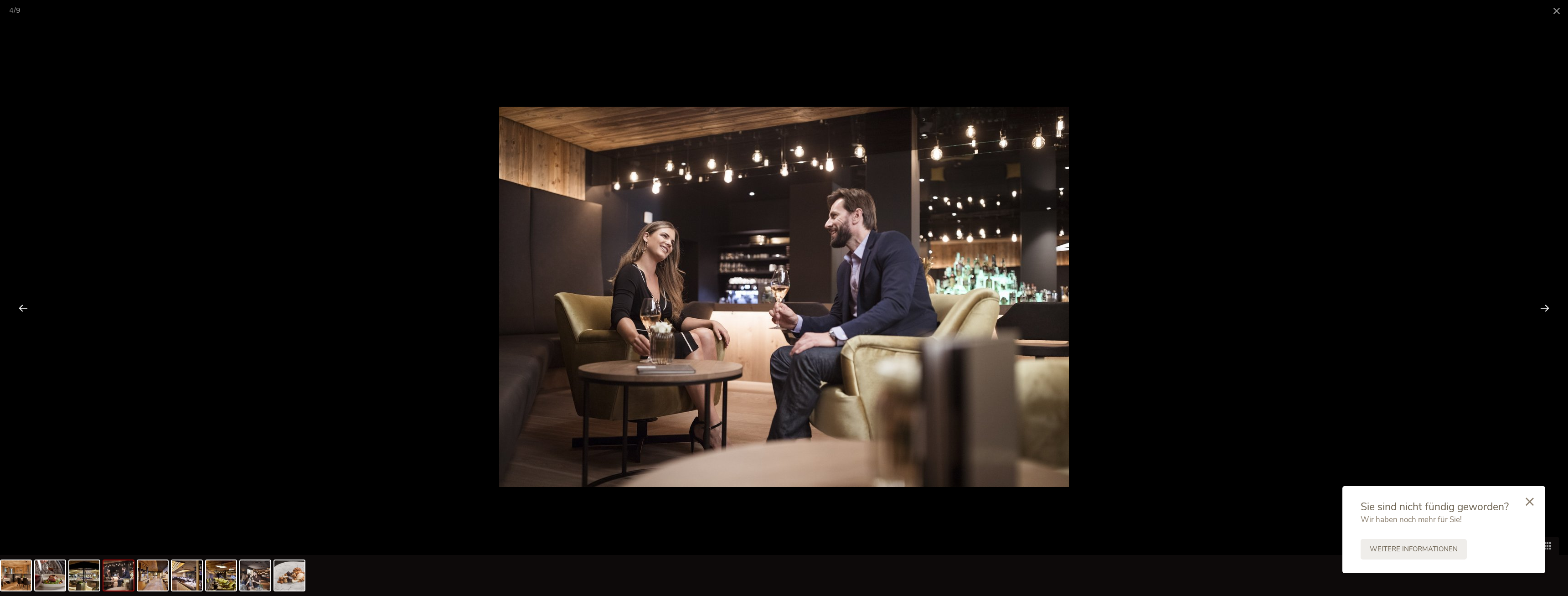
click at [1533, 304] on div at bounding box center [1545, 308] width 28 height 28
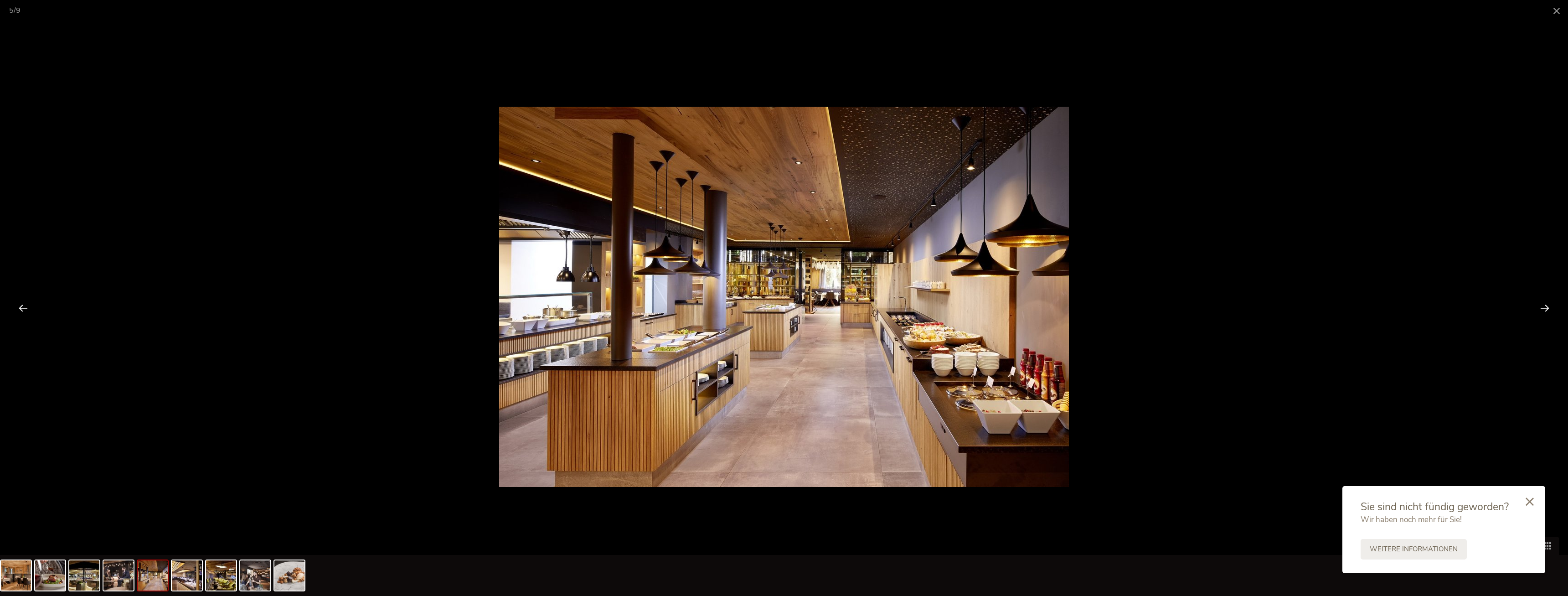
click at [1533, 304] on div at bounding box center [1545, 308] width 28 height 28
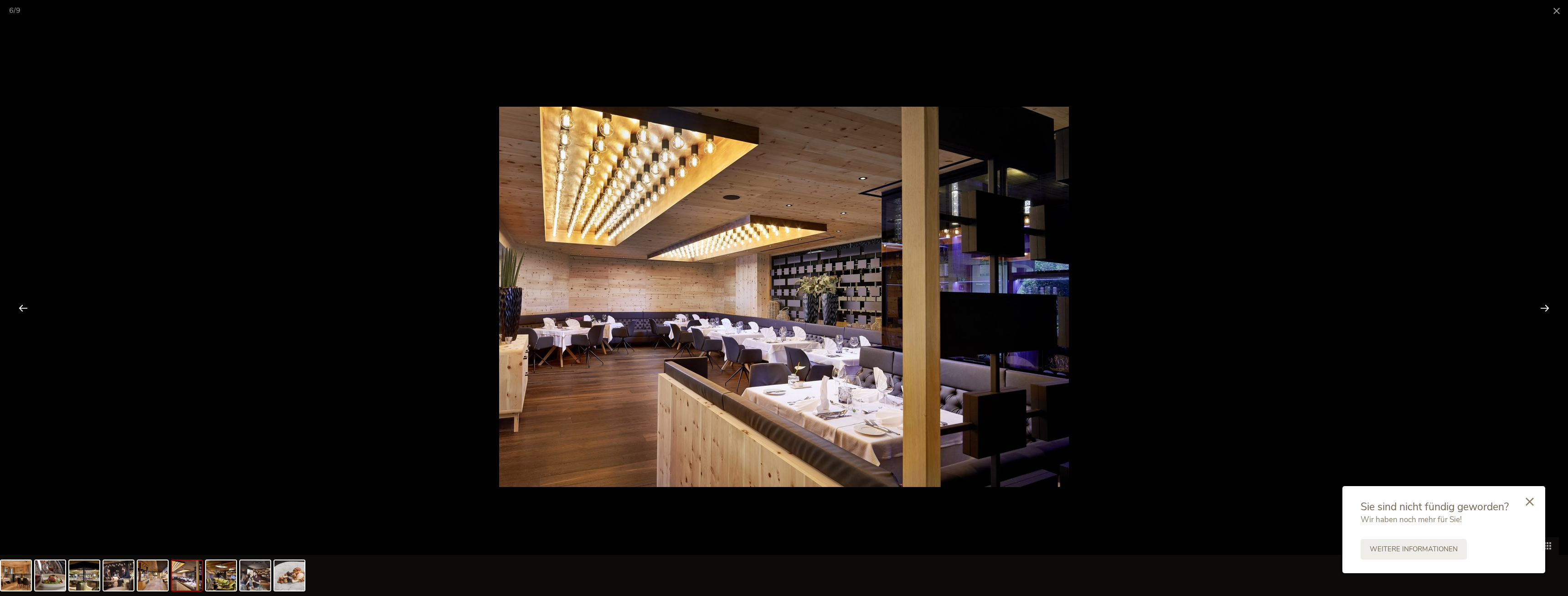
click at [1533, 304] on div at bounding box center [1545, 308] width 28 height 28
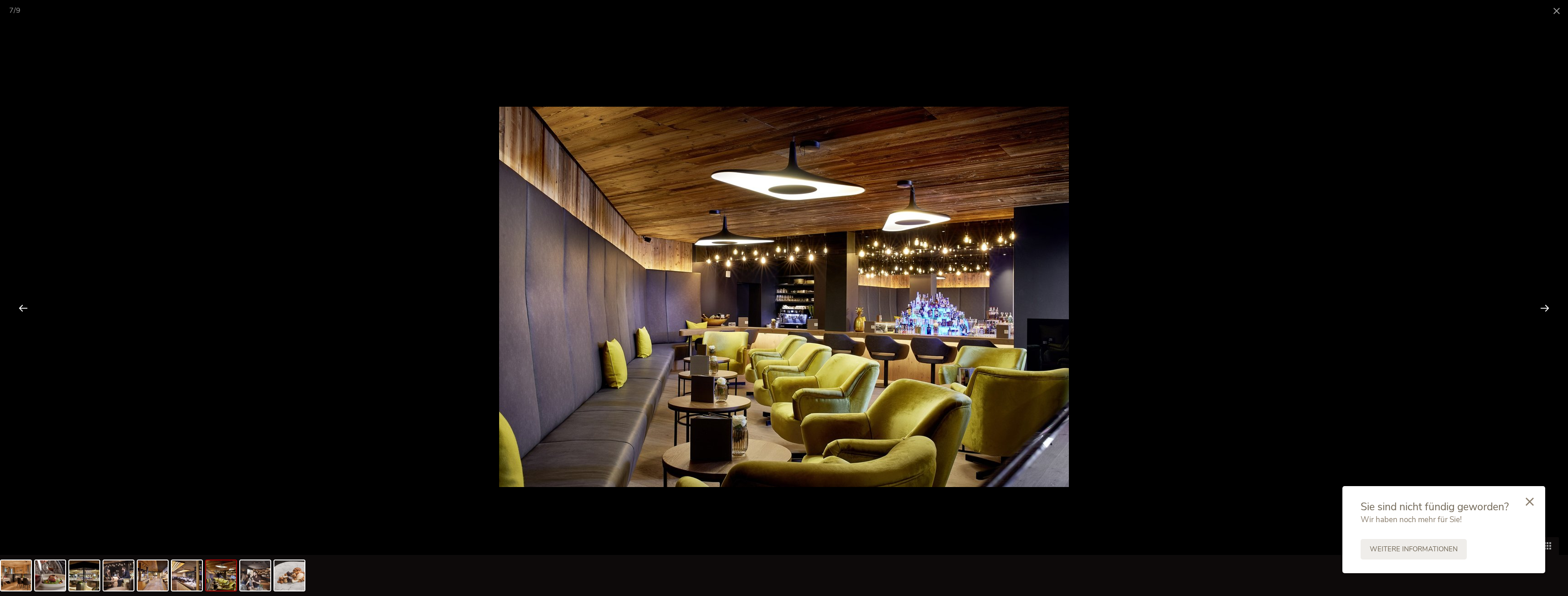
click at [1533, 304] on div at bounding box center [1545, 308] width 28 height 28
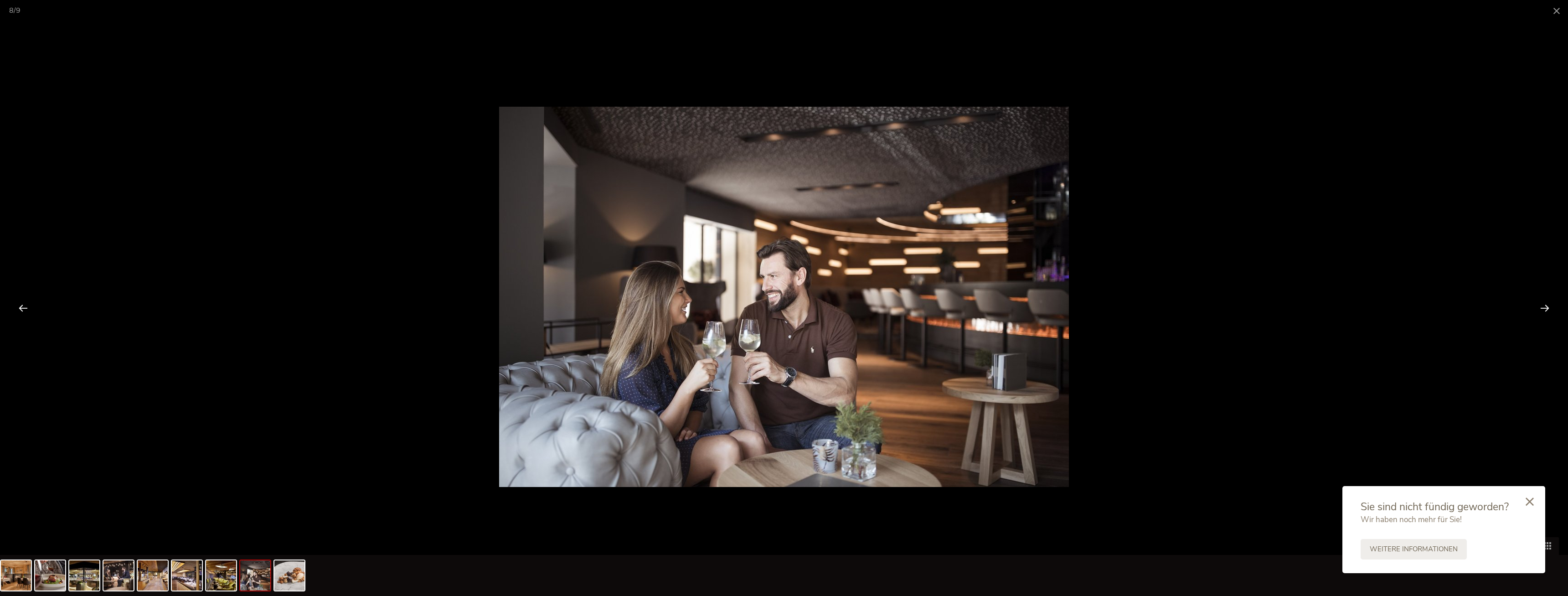
click at [1533, 304] on div at bounding box center [1545, 308] width 28 height 28
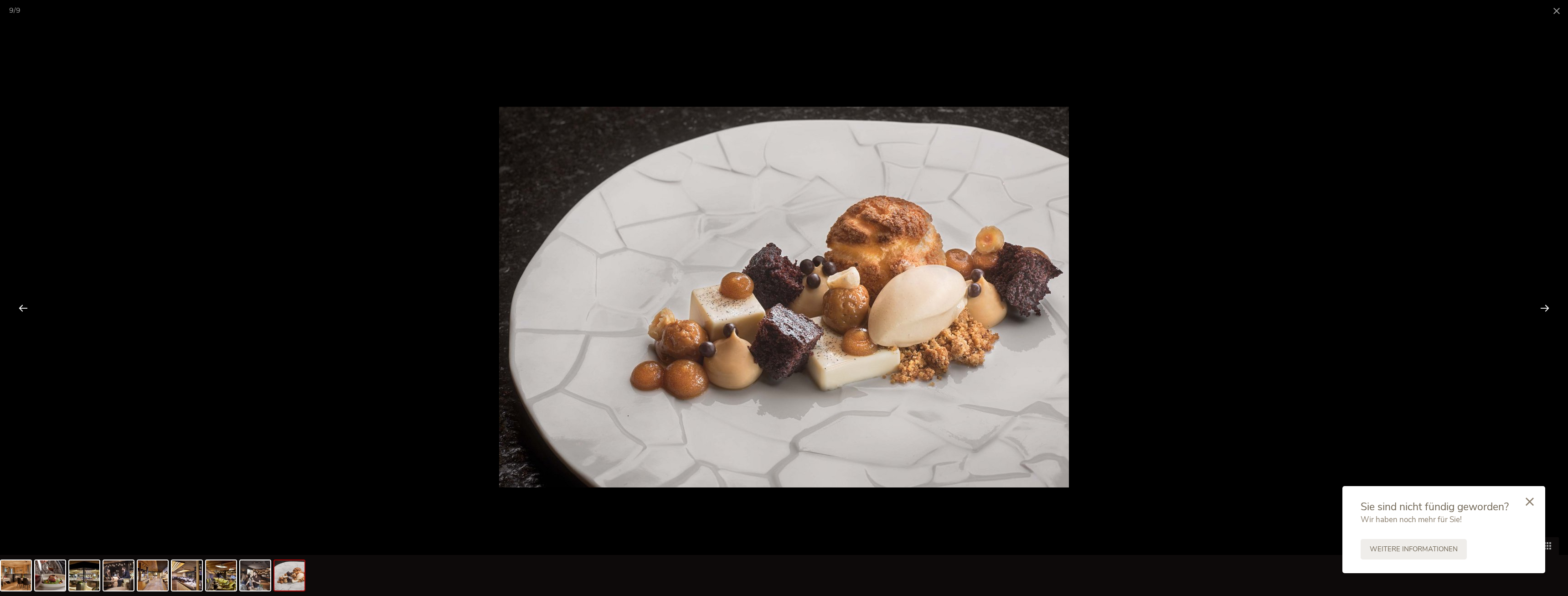
click at [1533, 304] on div at bounding box center [1545, 308] width 28 height 28
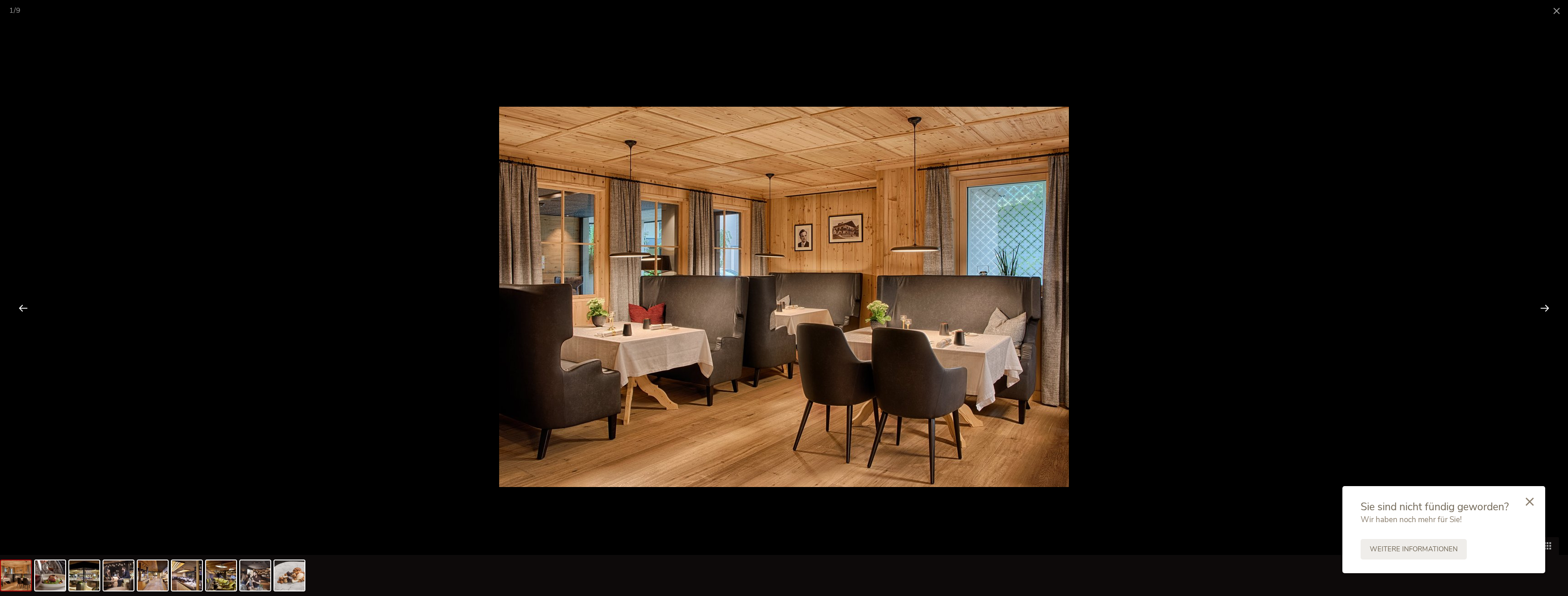
click at [1533, 304] on div at bounding box center [1545, 308] width 28 height 28
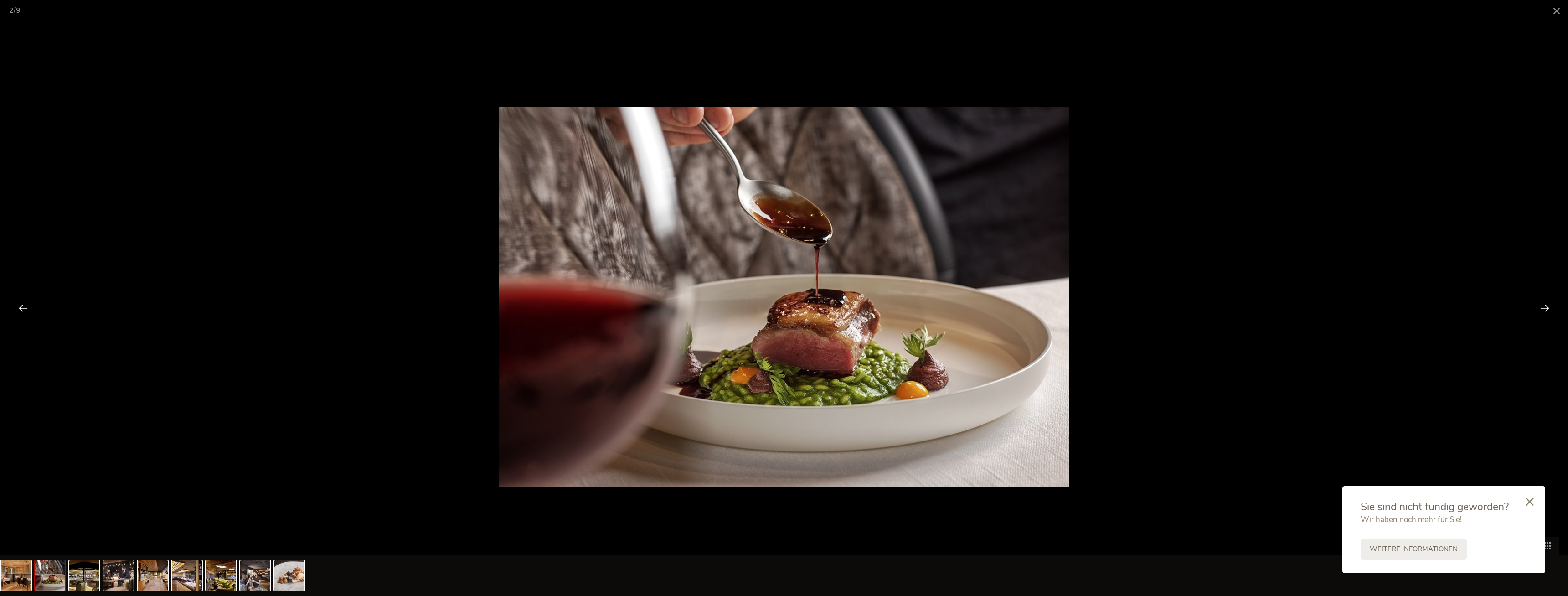
click at [1533, 304] on div at bounding box center [1545, 308] width 28 height 28
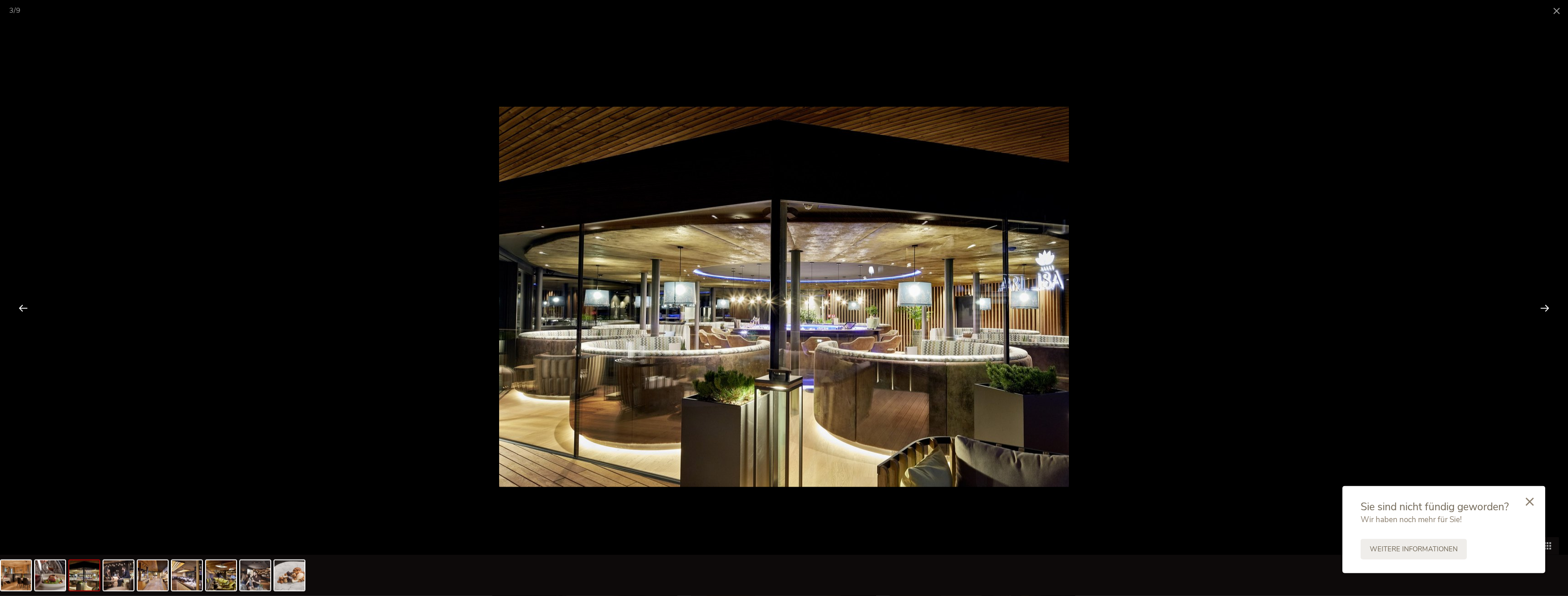
scroll to position [1489, 0]
click at [1555, 9] on span at bounding box center [1556, 11] width 22 height 22
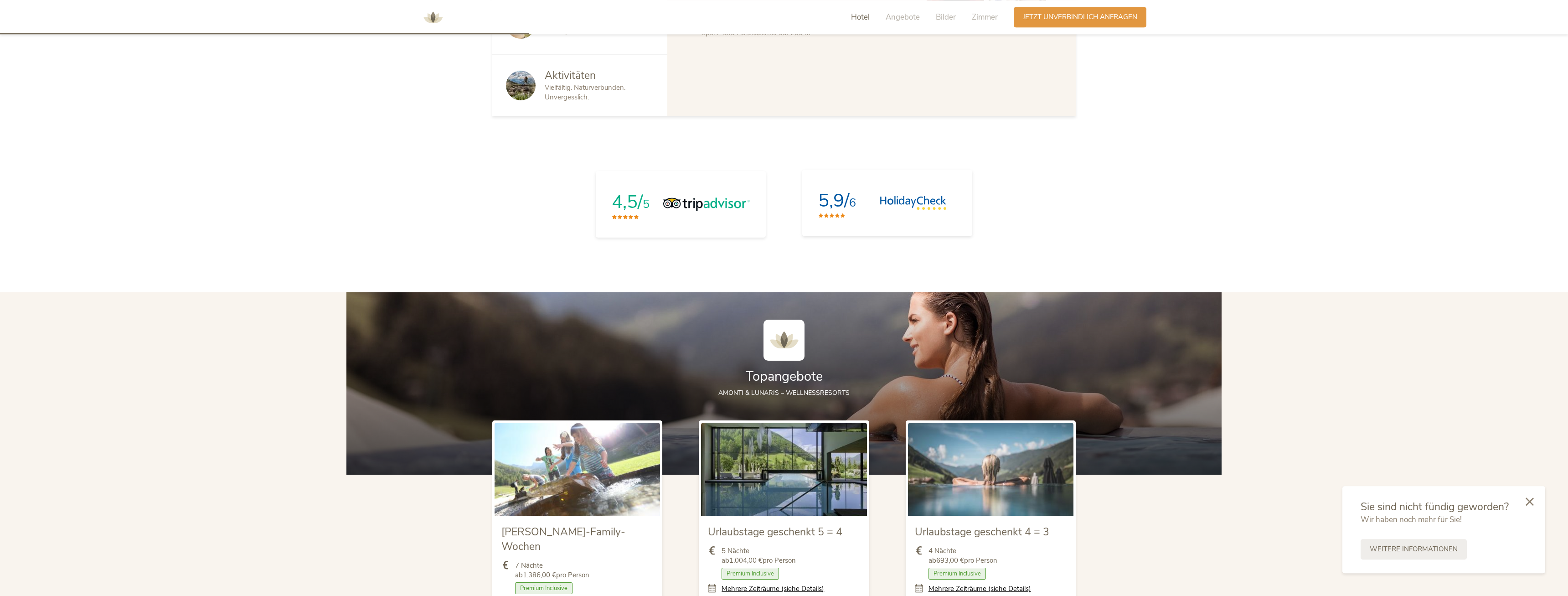
scroll to position [744, 0]
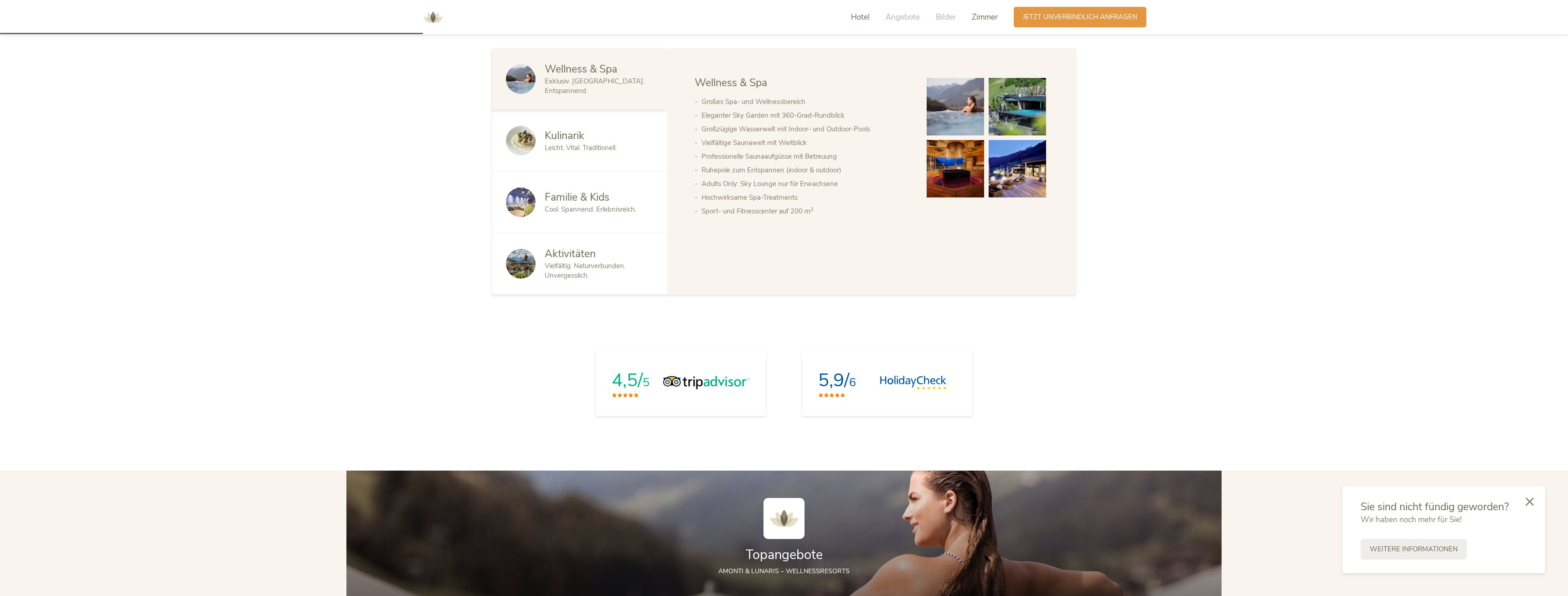
click at [979, 12] on span "Zimmer" at bounding box center [985, 17] width 26 height 11
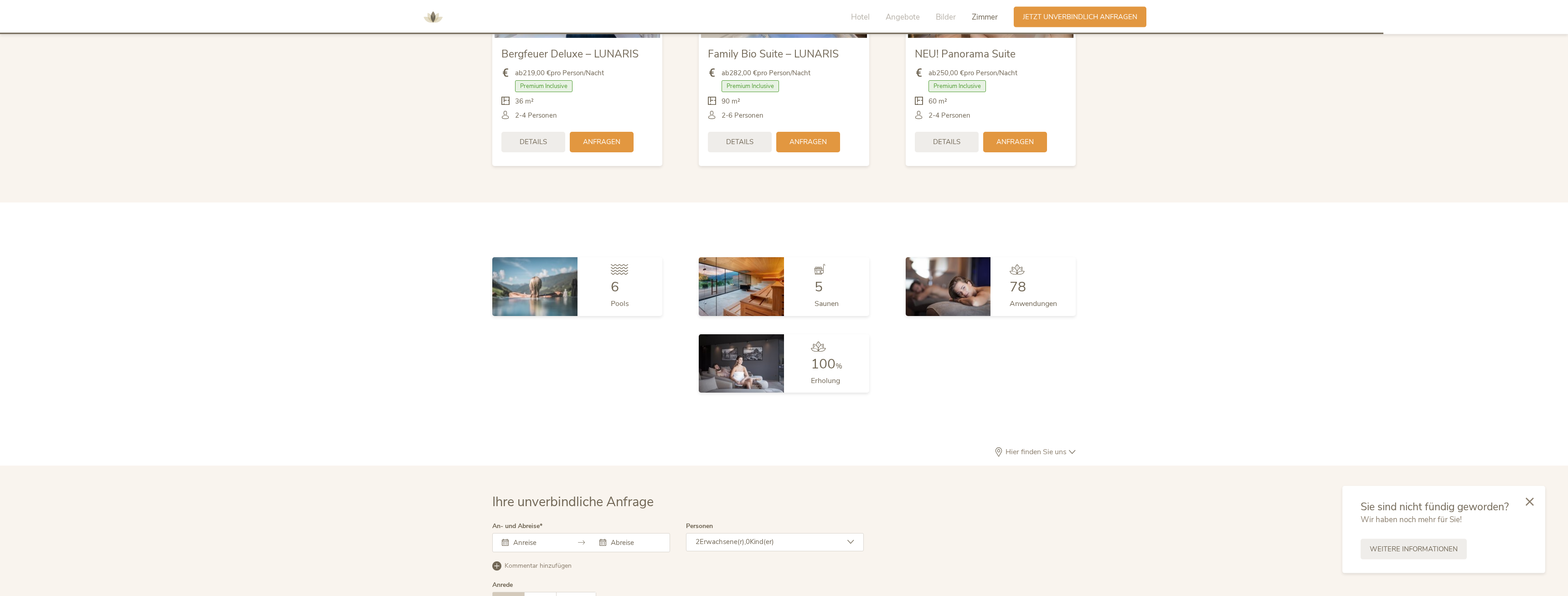
scroll to position [2545, 0]
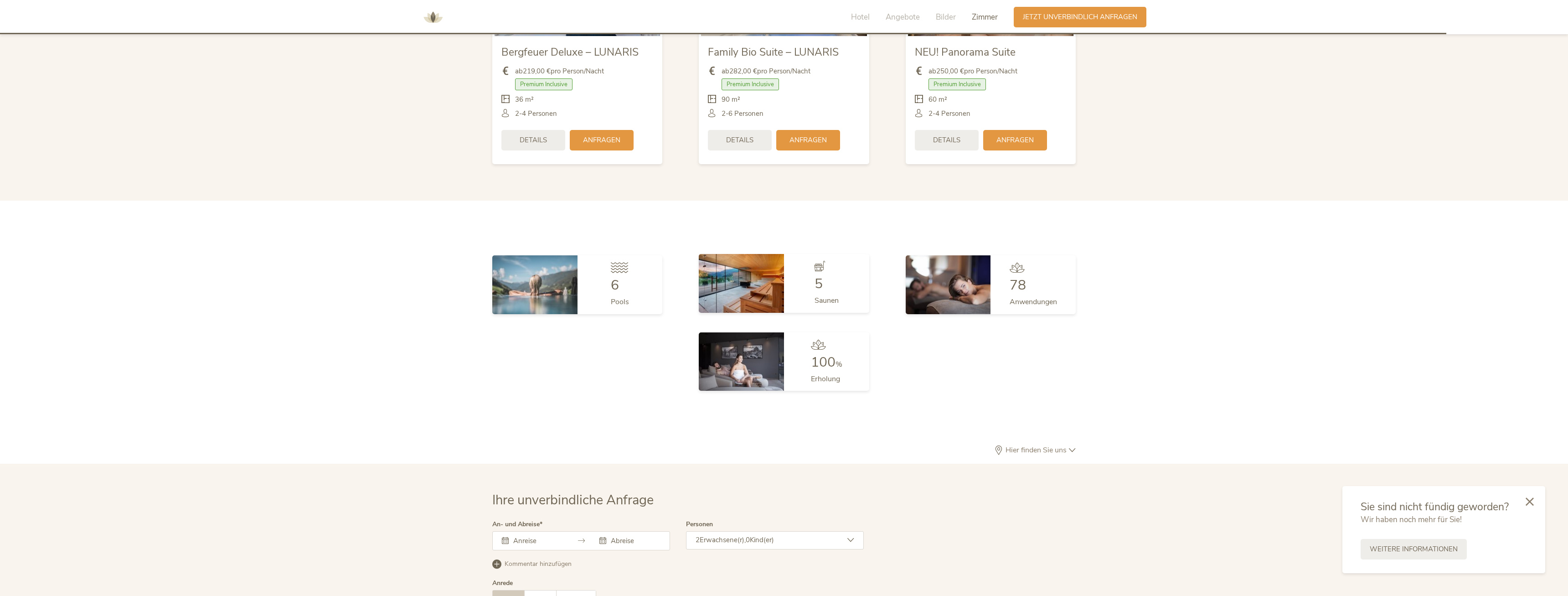
click at [745, 287] on img at bounding box center [741, 283] width 85 height 58
click at [815, 274] on span "5" at bounding box center [818, 284] width 9 height 19
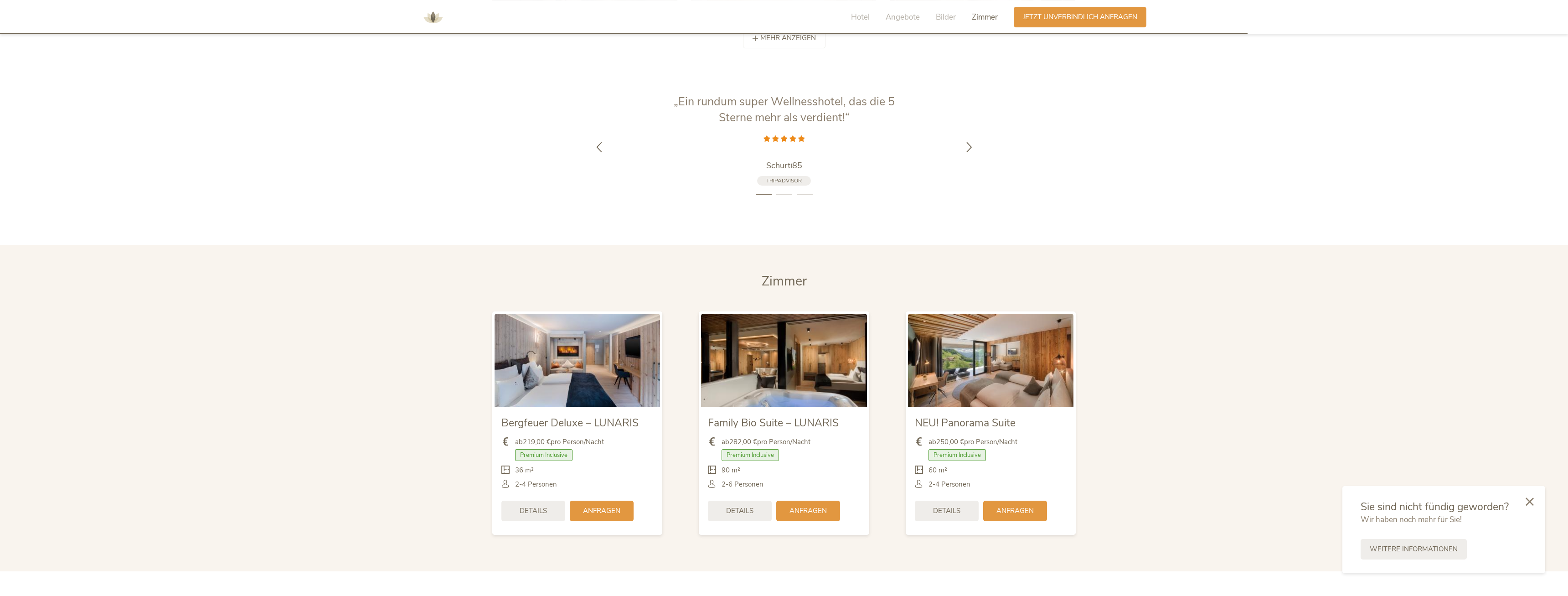
scroll to position [2173, 0]
click at [971, 142] on icon at bounding box center [969, 147] width 11 height 11
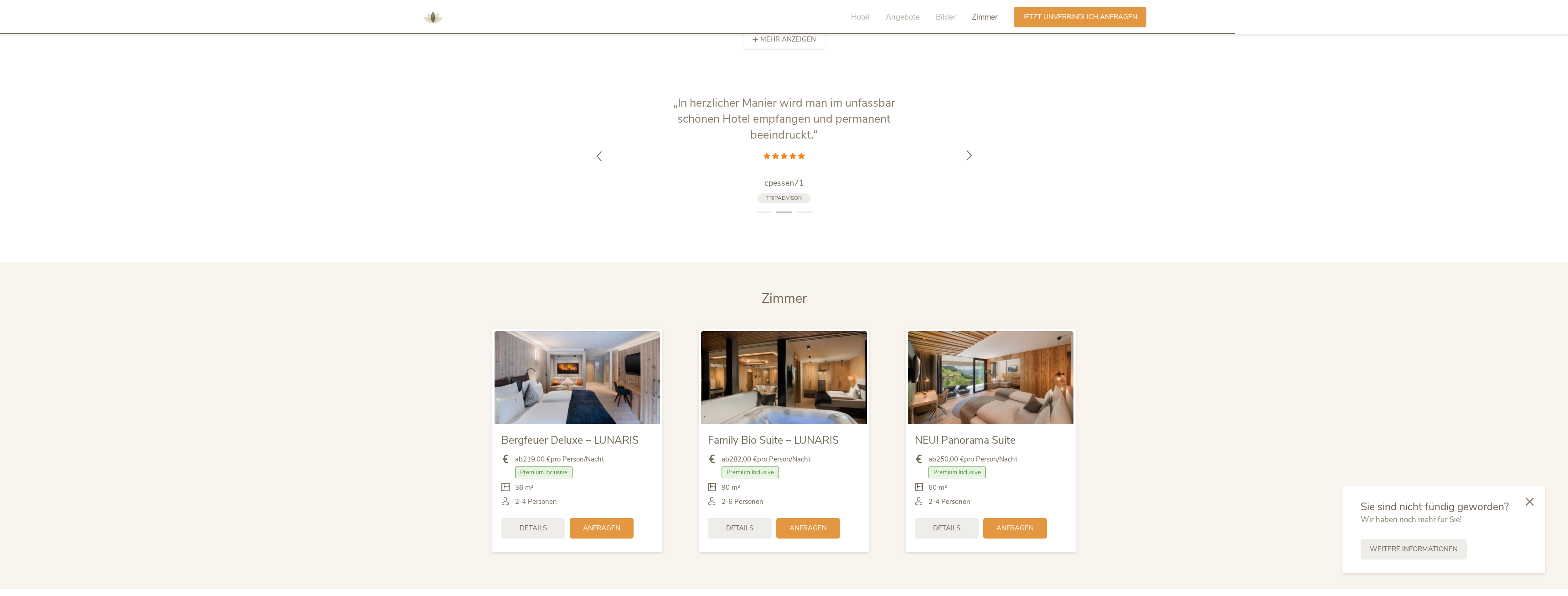
click at [971, 142] on div at bounding box center [969, 156] width 29 height 29
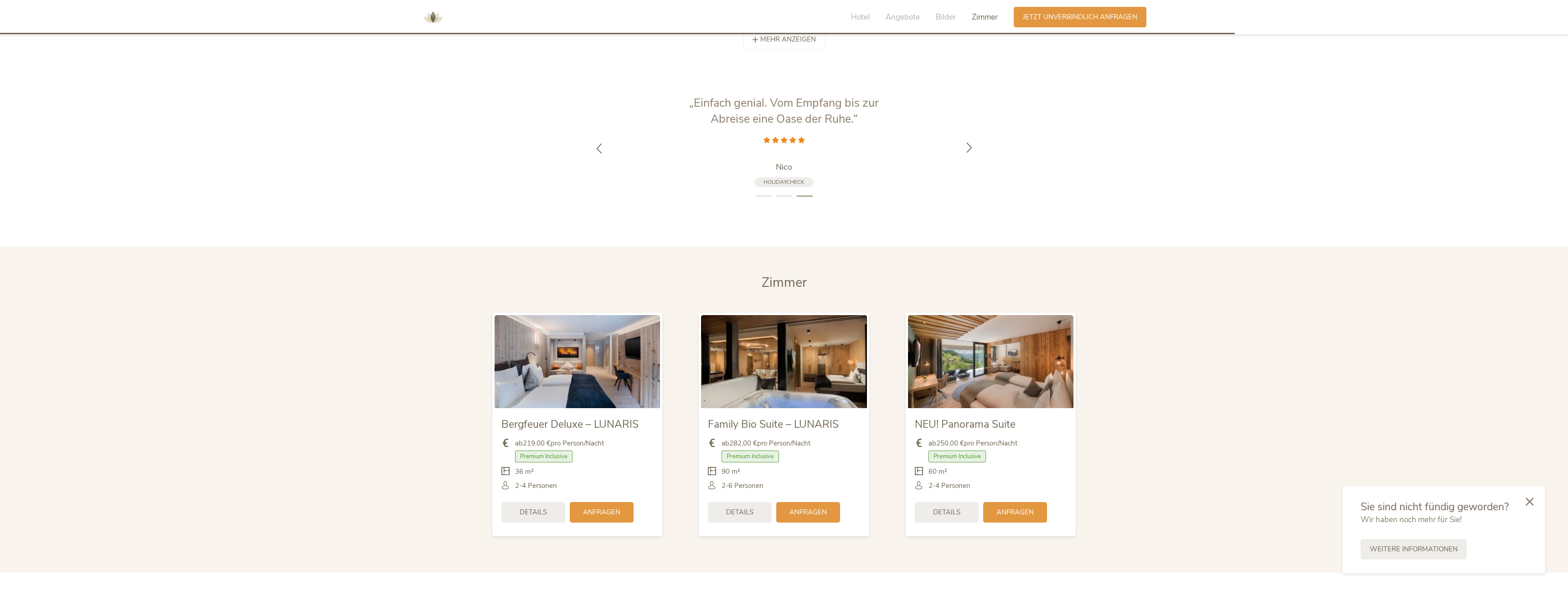
click at [971, 142] on icon at bounding box center [969, 147] width 11 height 11
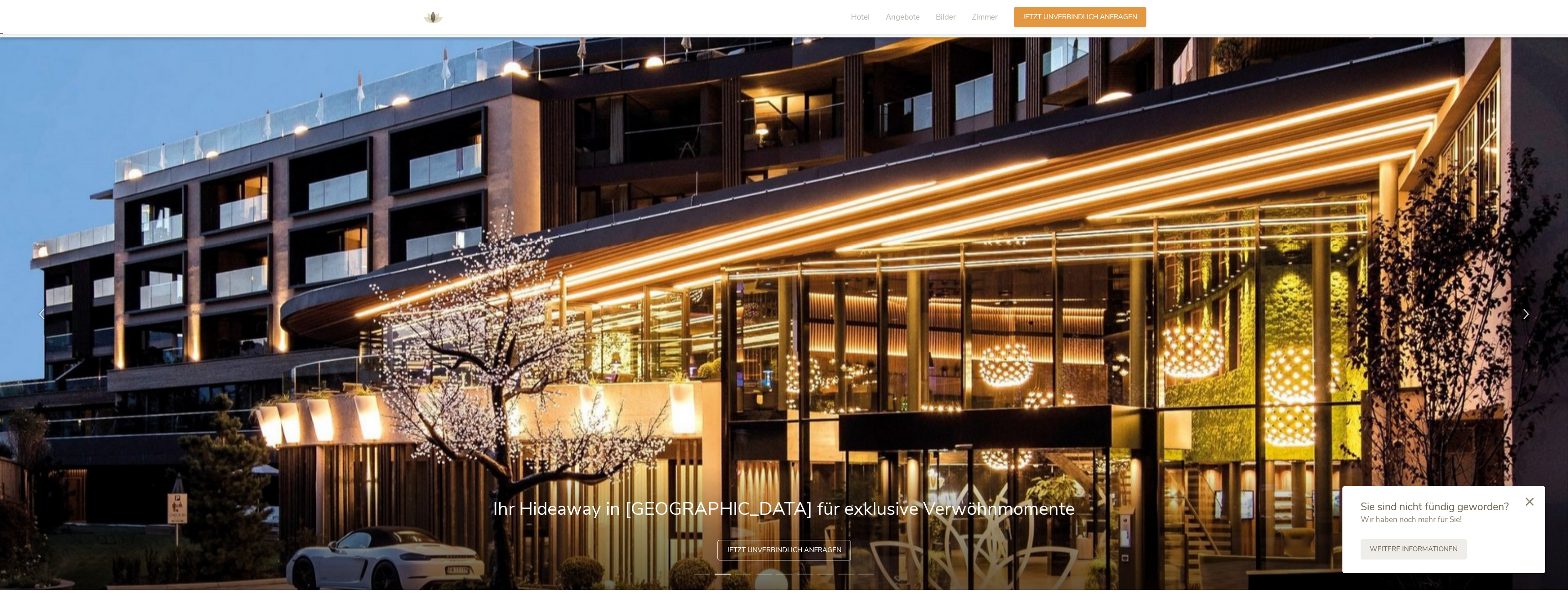
scroll to position [0, 0]
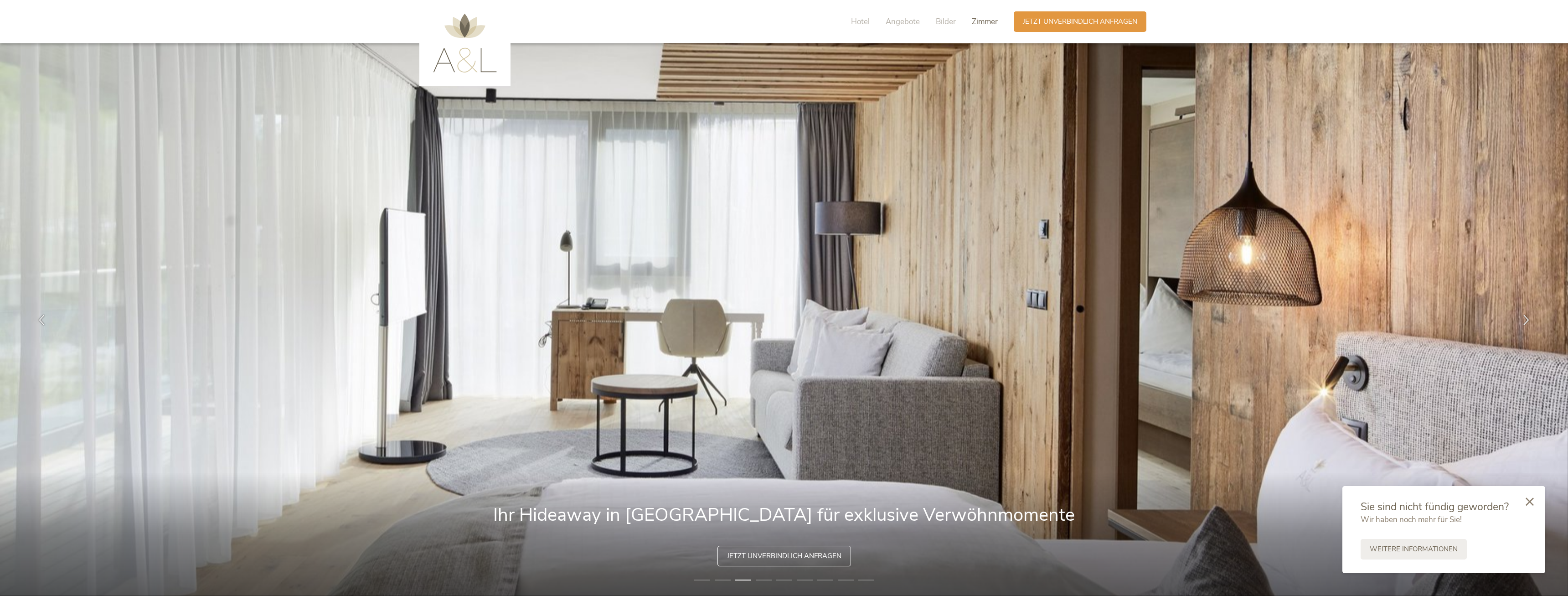
click at [978, 22] on span "Zimmer" at bounding box center [985, 22] width 26 height 11
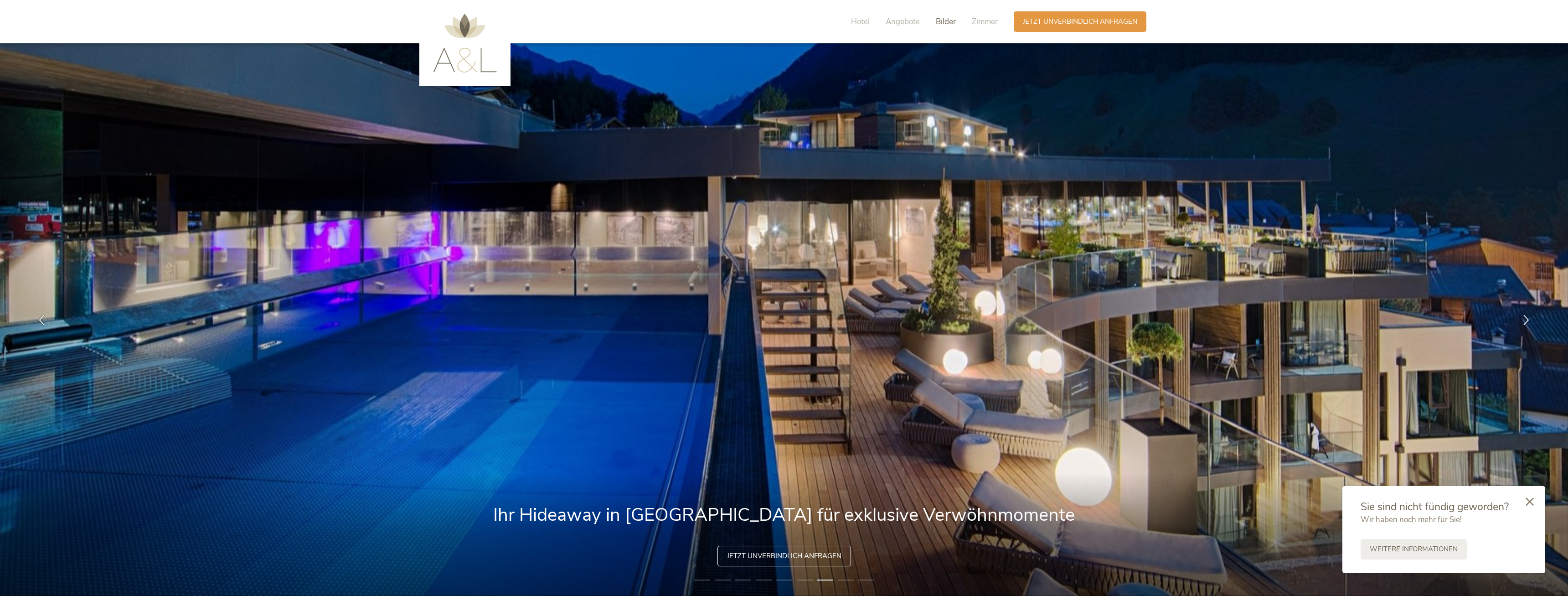
click at [943, 20] on span "Bilder" at bounding box center [946, 22] width 20 height 11
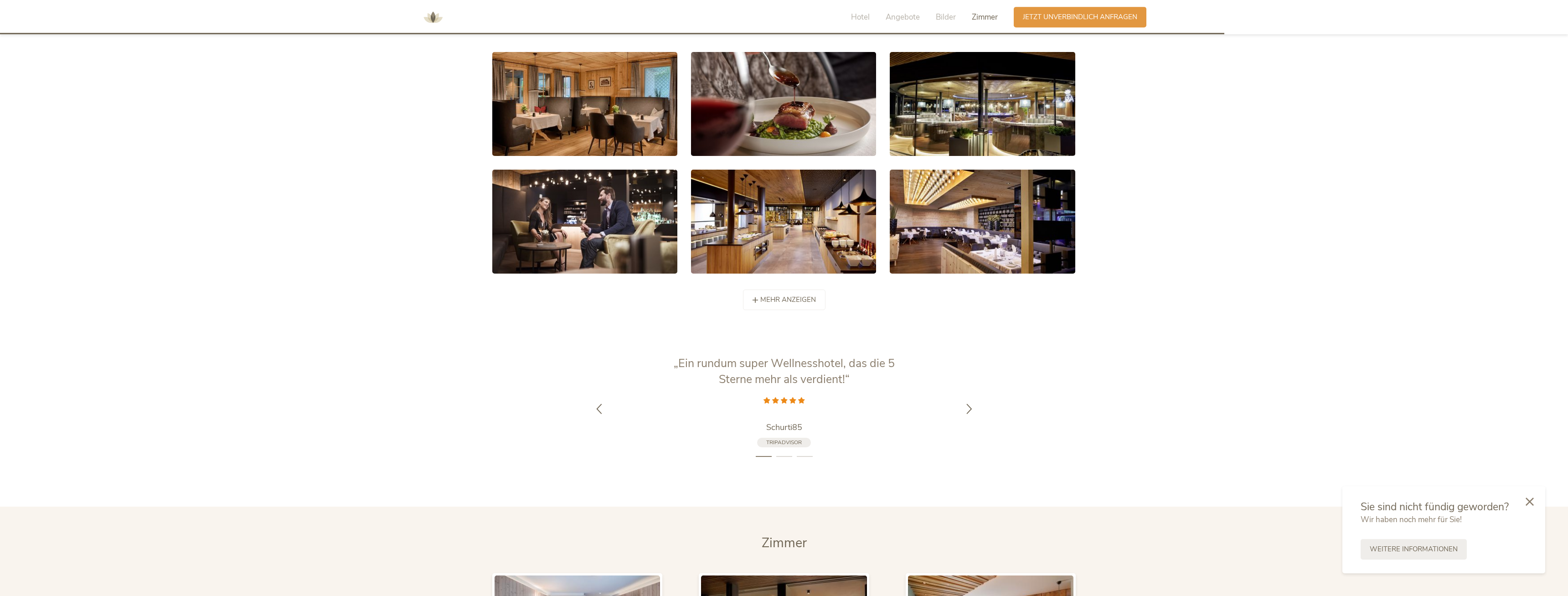
scroll to position [1876, 0]
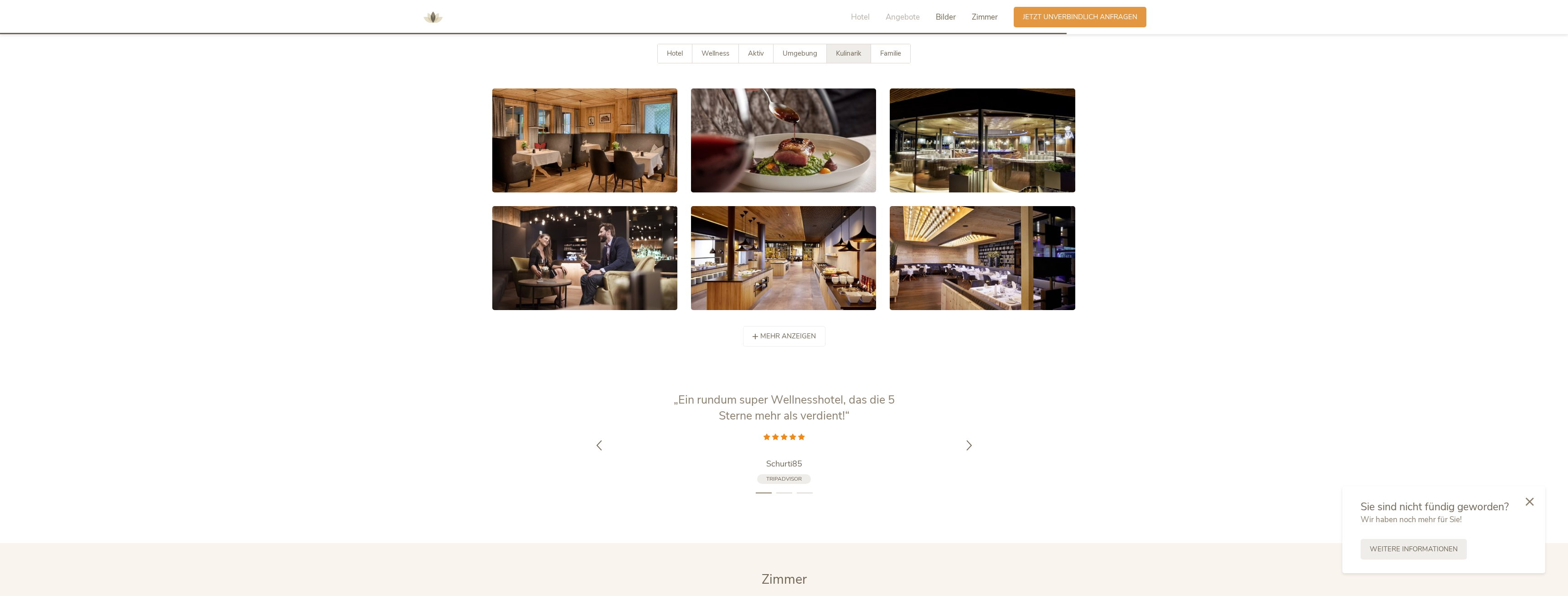
click at [985, 18] on span "Zimmer" at bounding box center [985, 17] width 26 height 11
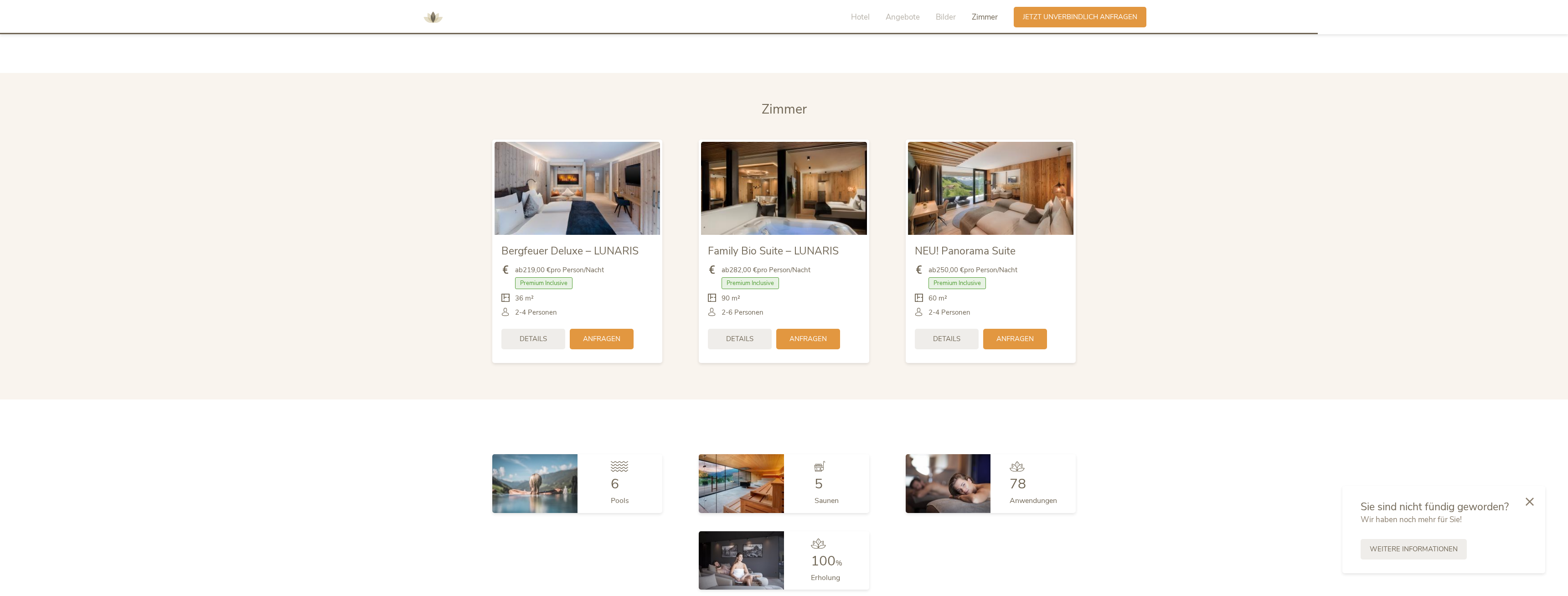
scroll to position [2359, 0]
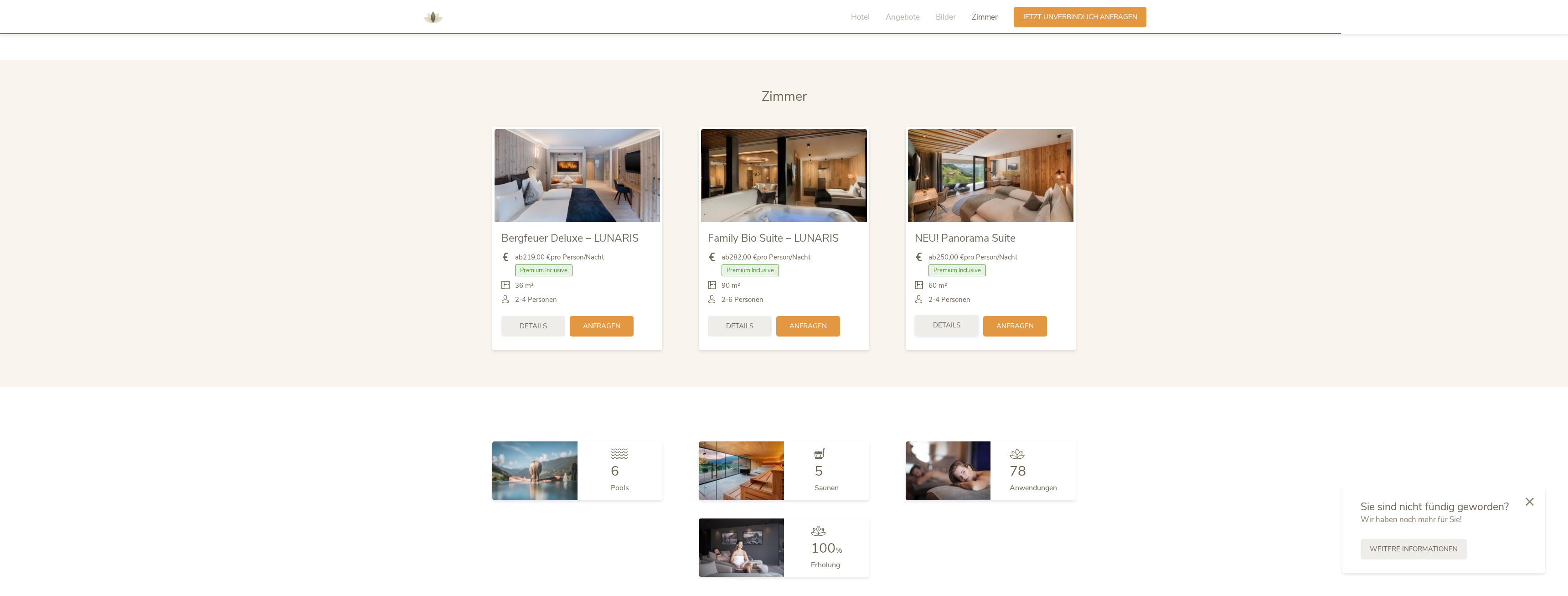
click at [948, 321] on span "Details" at bounding box center [946, 326] width 27 height 9
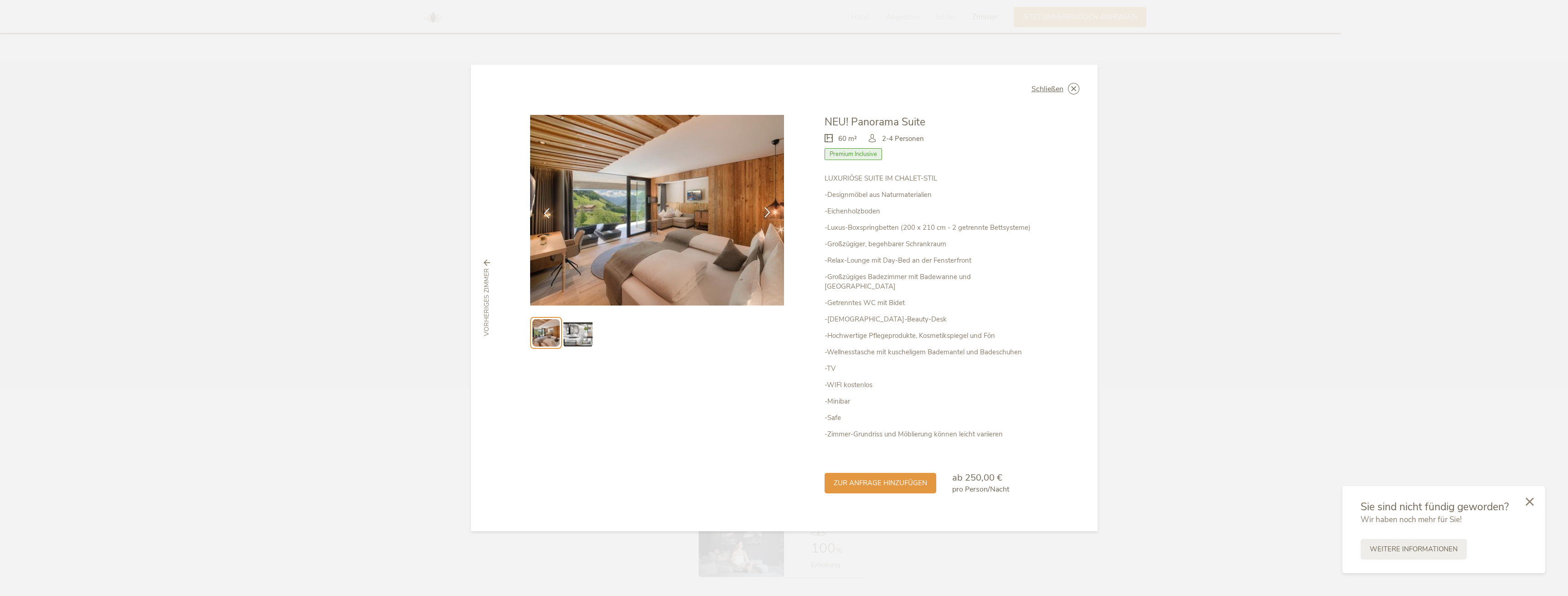
click at [765, 213] on icon at bounding box center [768, 212] width 11 height 11
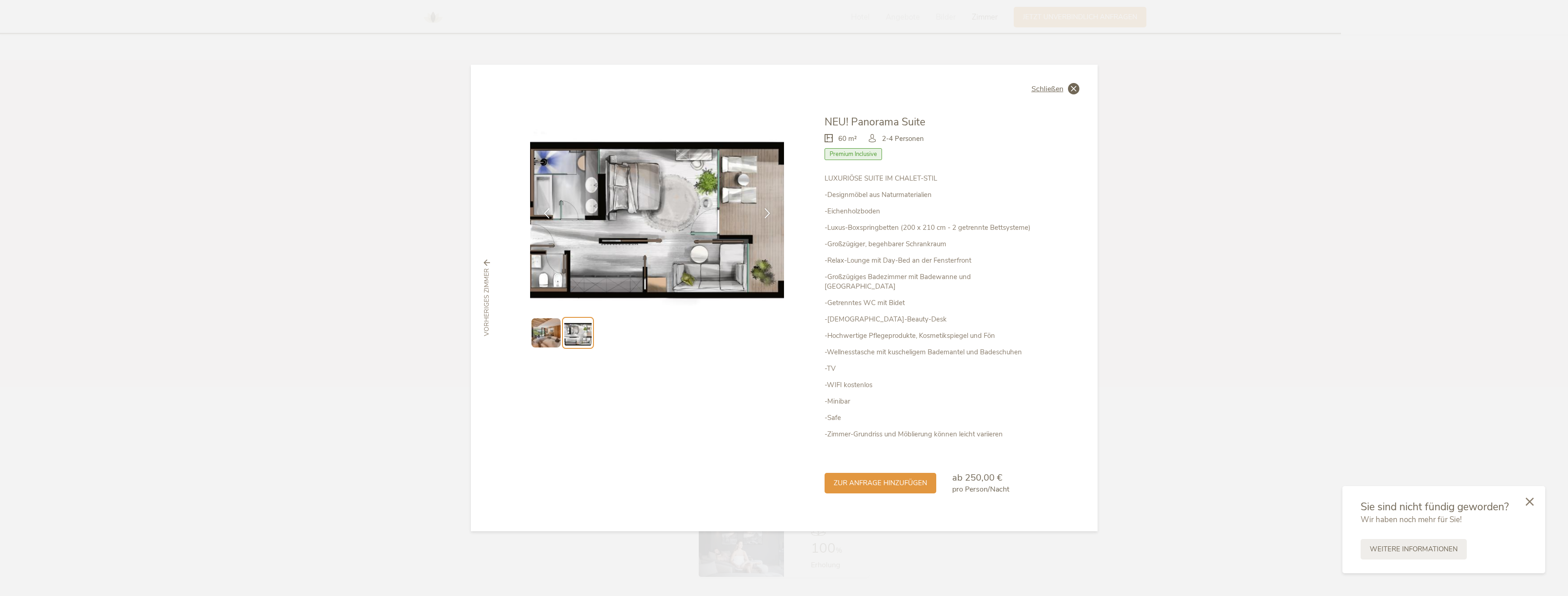
click at [1075, 94] on icon at bounding box center [1074, 88] width 12 height 12
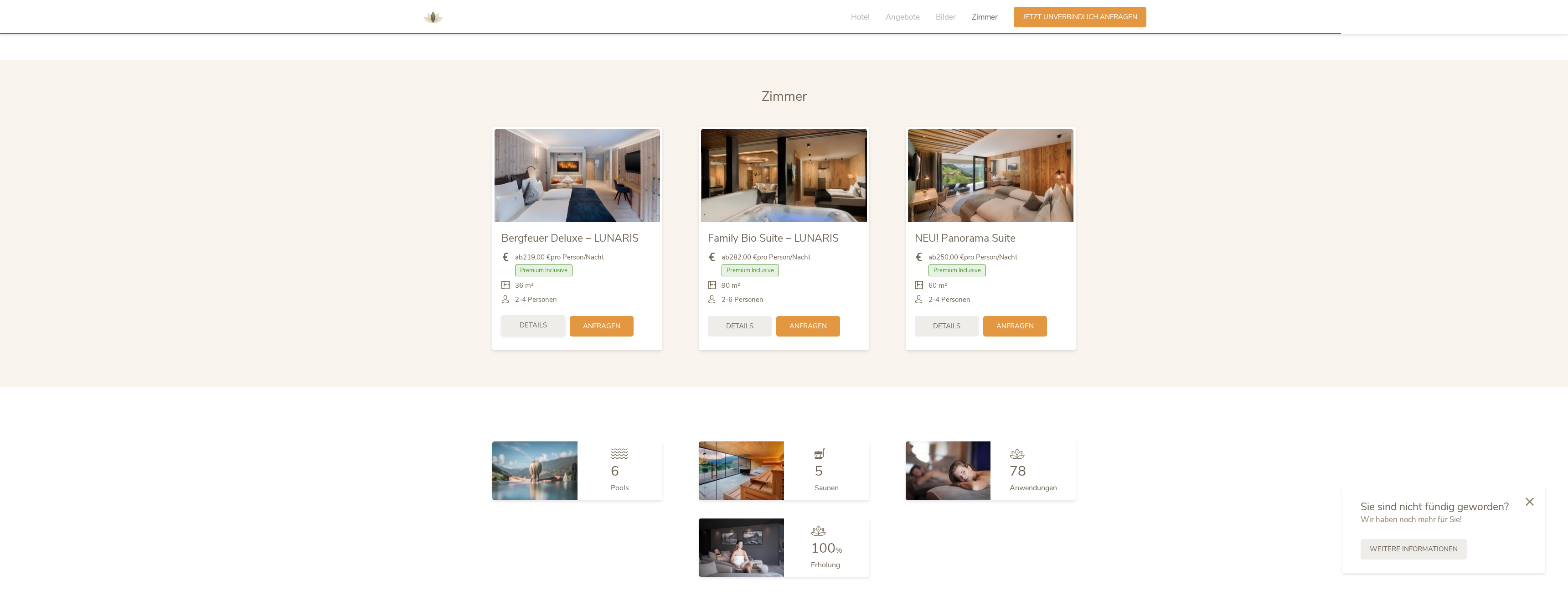
click at [531, 321] on span "Details" at bounding box center [533, 326] width 27 height 9
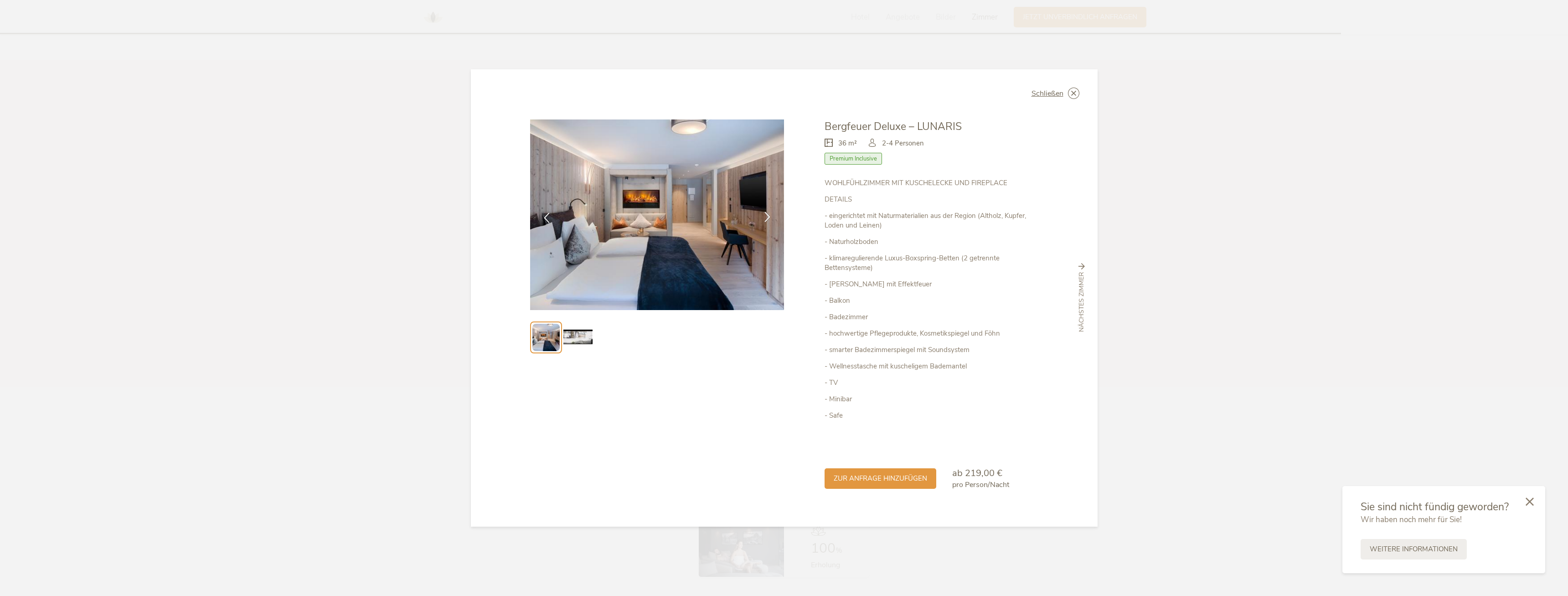
click at [767, 210] on div at bounding box center [767, 217] width 29 height 29
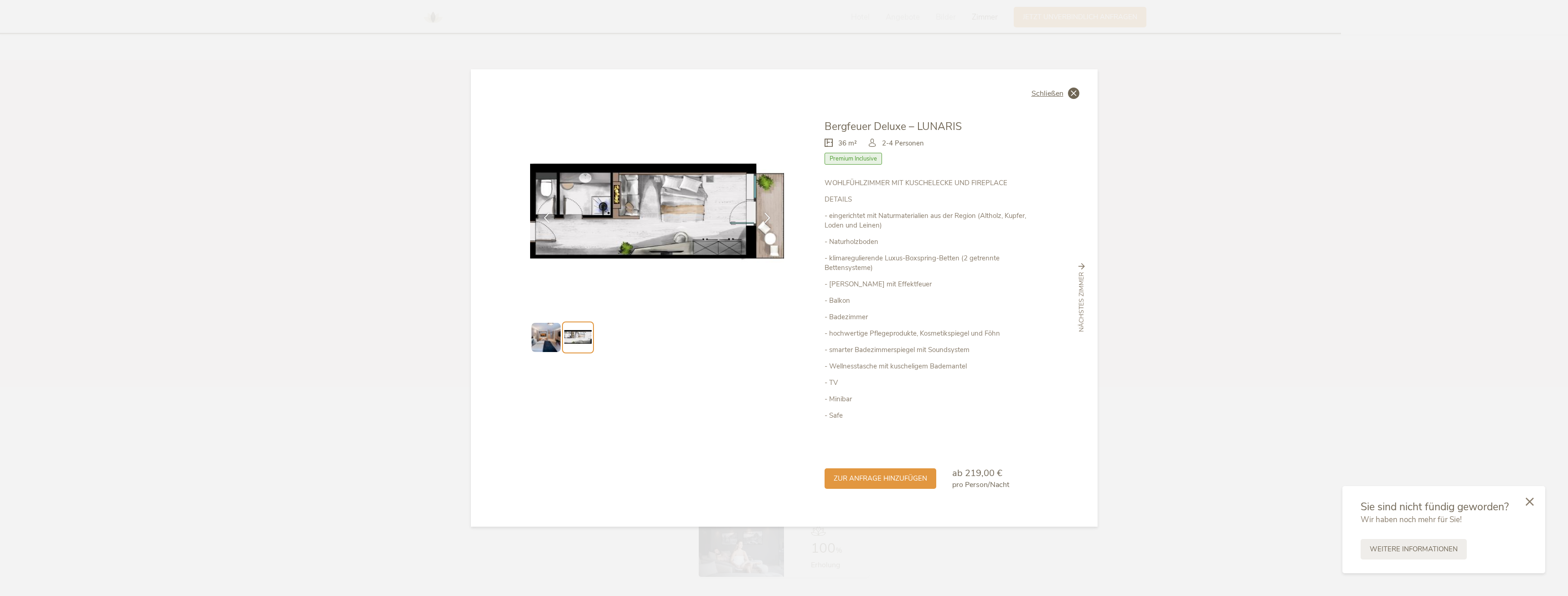
click at [1069, 91] on icon at bounding box center [1074, 93] width 12 height 12
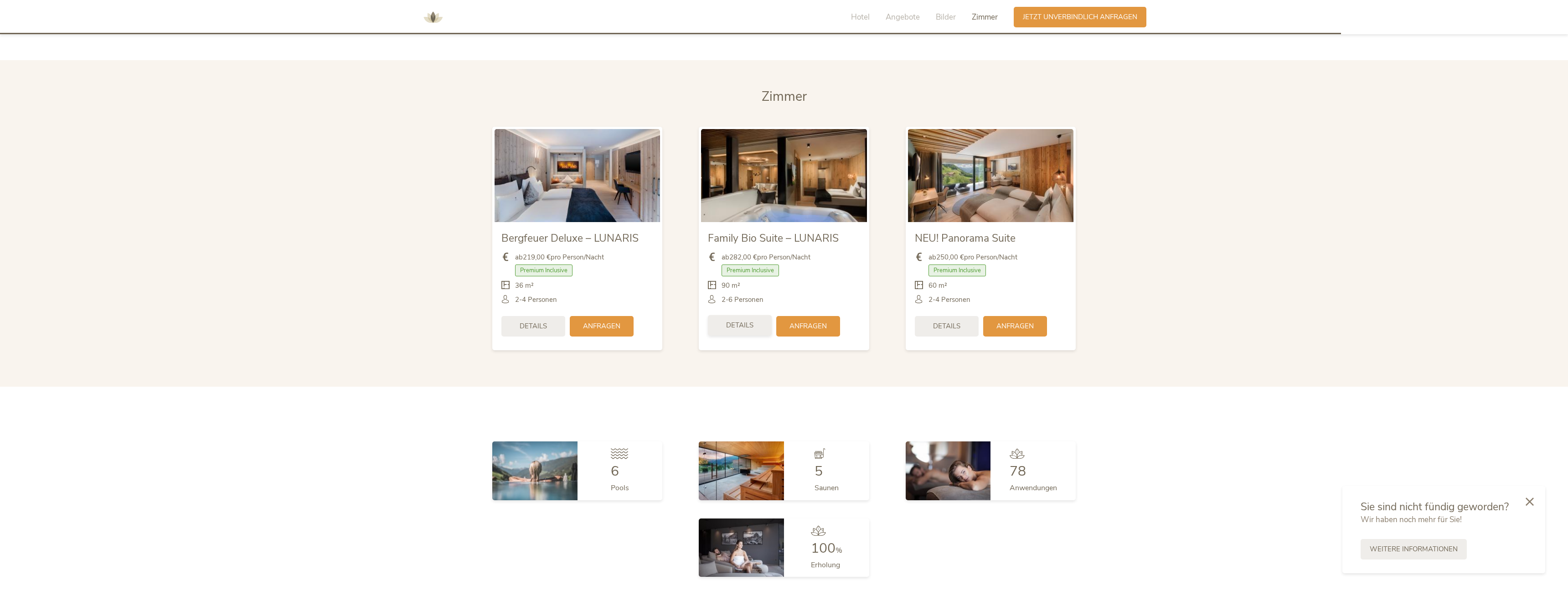
click at [750, 321] on span "Details" at bounding box center [739, 326] width 27 height 9
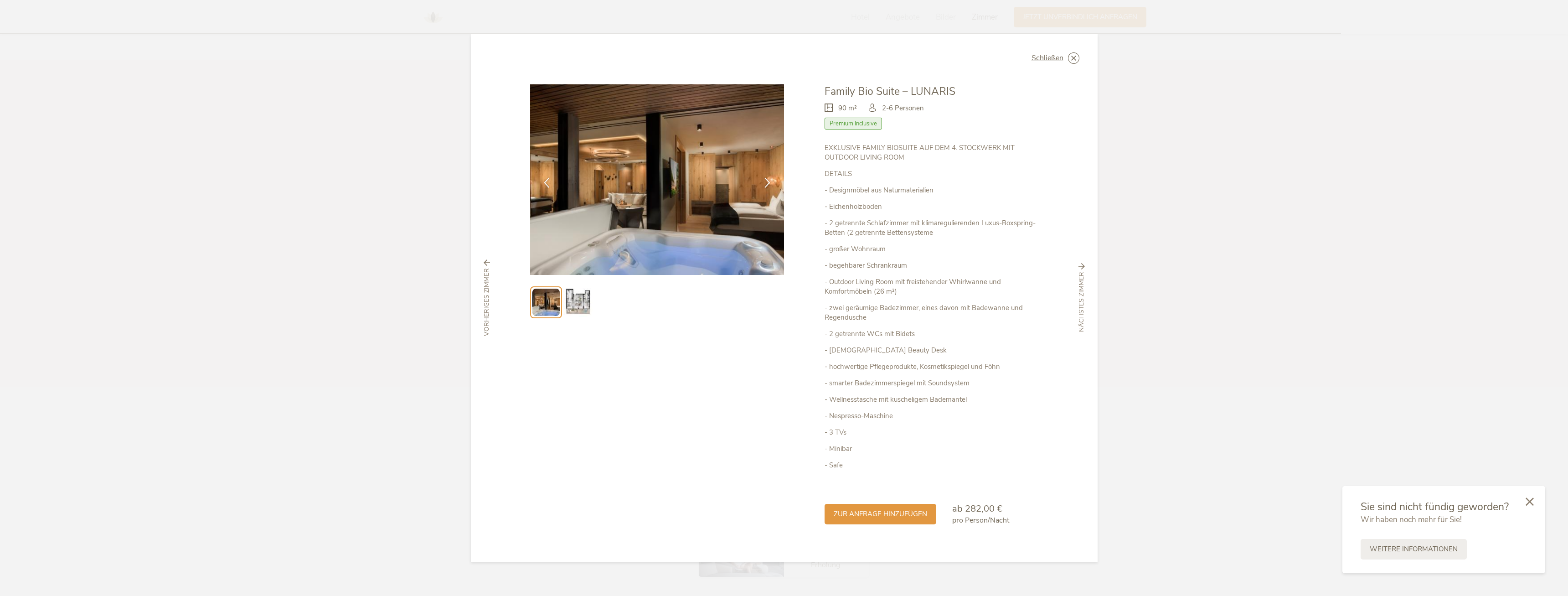
click at [579, 303] on img at bounding box center [578, 302] width 29 height 29
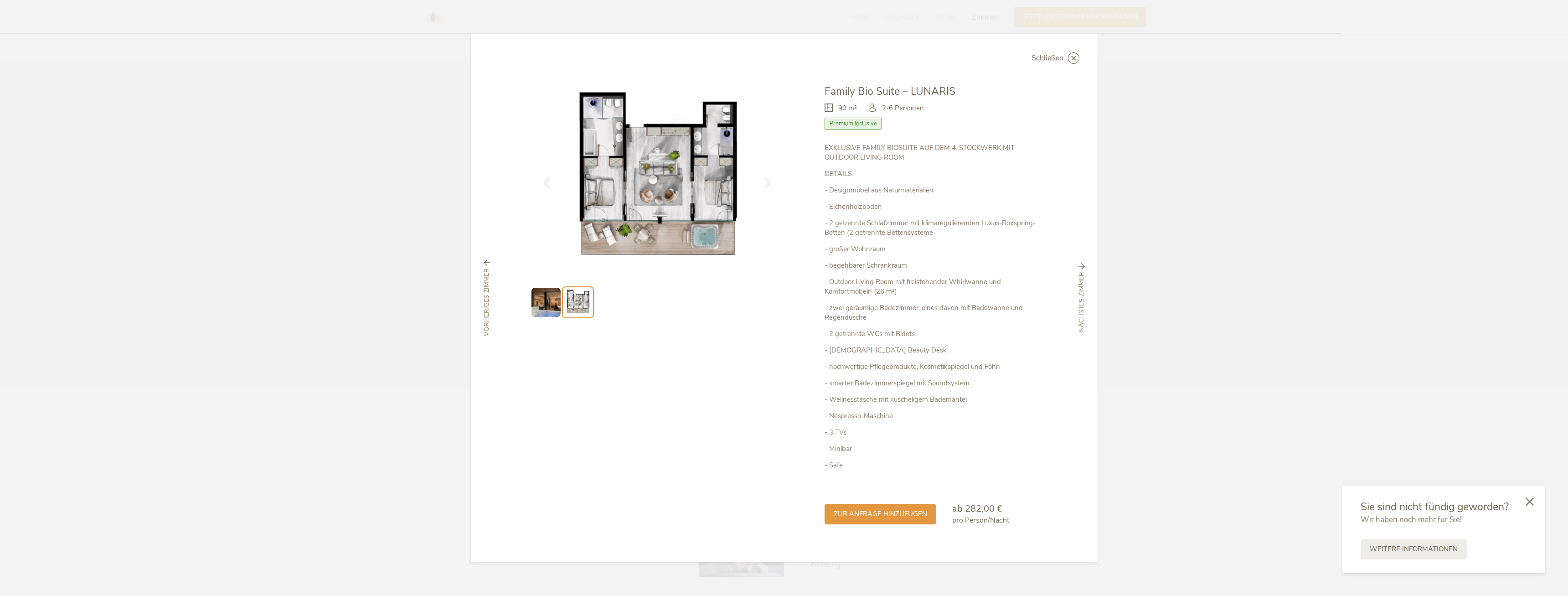
click at [538, 304] on img at bounding box center [546, 302] width 29 height 29
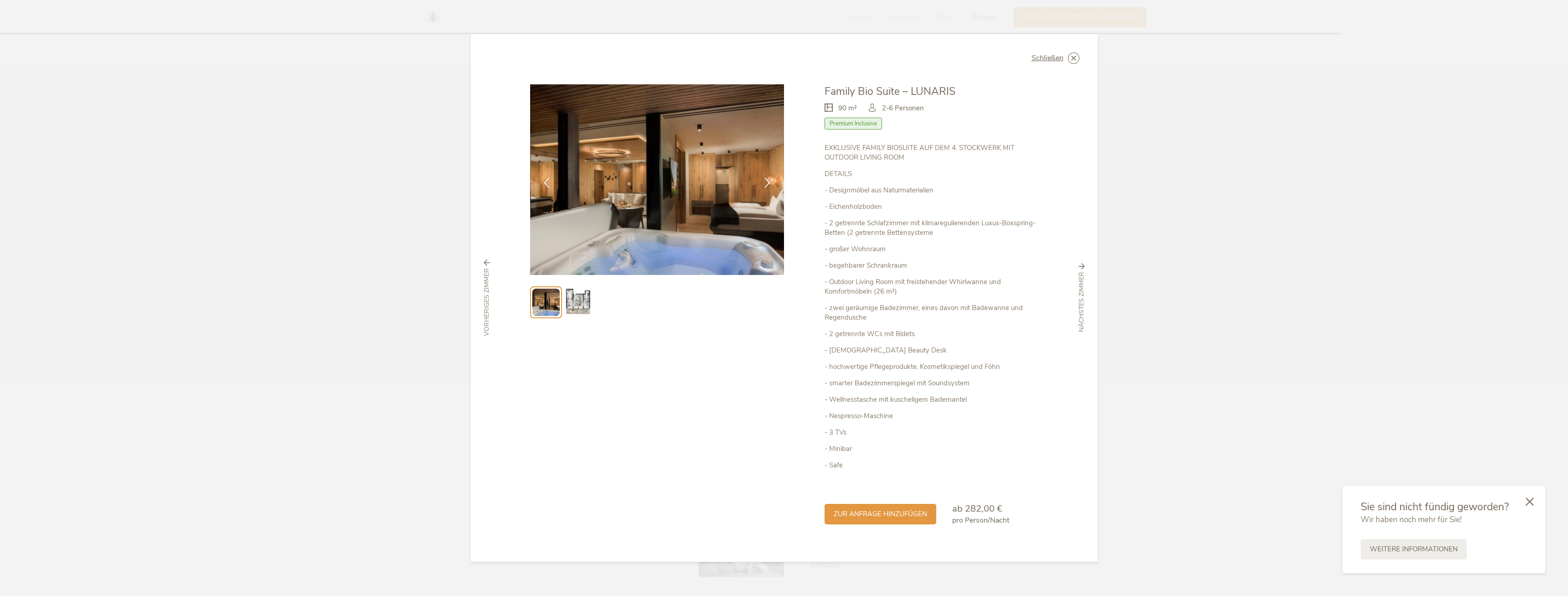
click at [590, 304] on img at bounding box center [578, 302] width 29 height 29
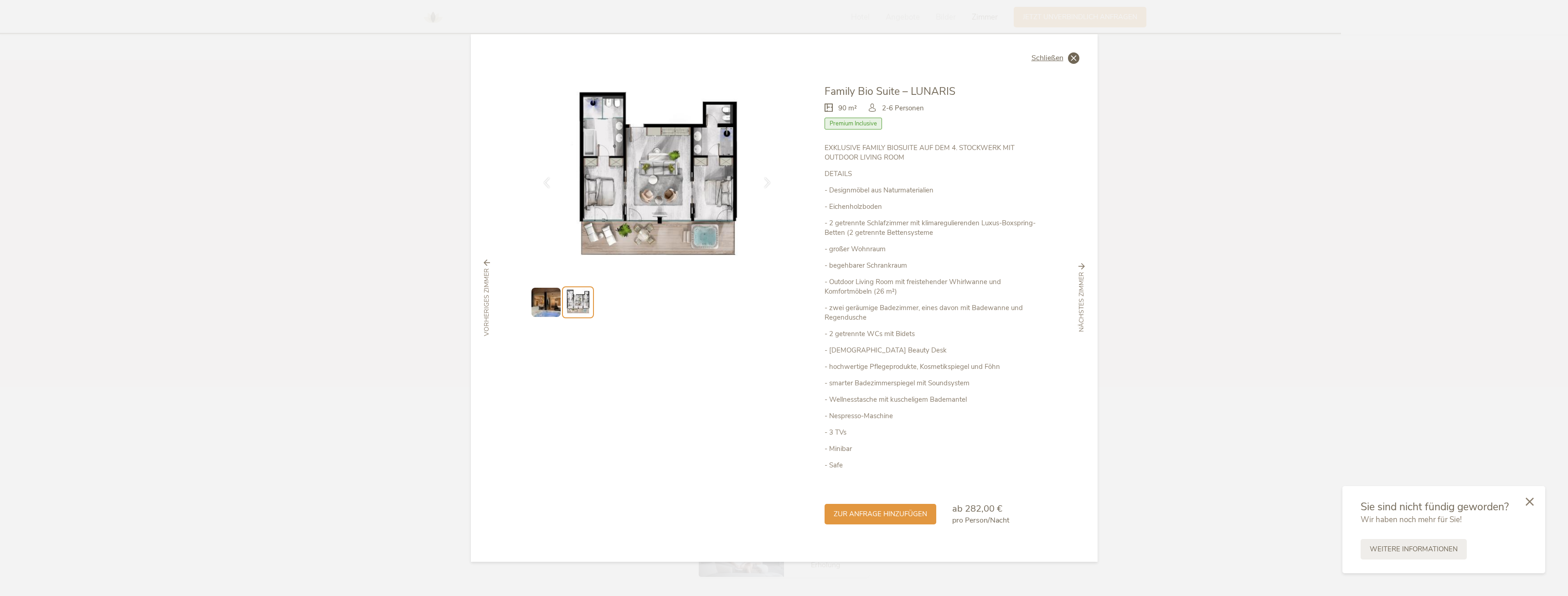
click at [1075, 59] on icon at bounding box center [1074, 58] width 12 height 12
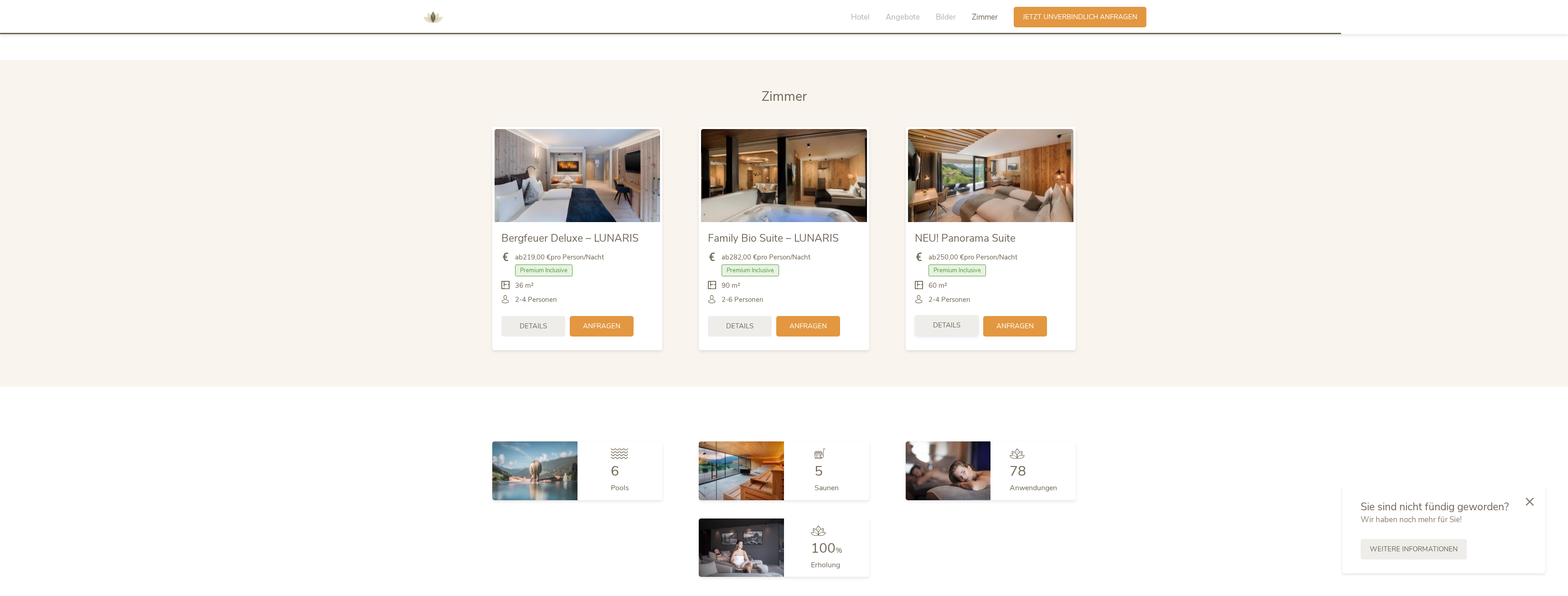
click at [953, 315] on div "Details" at bounding box center [947, 326] width 64 height 20
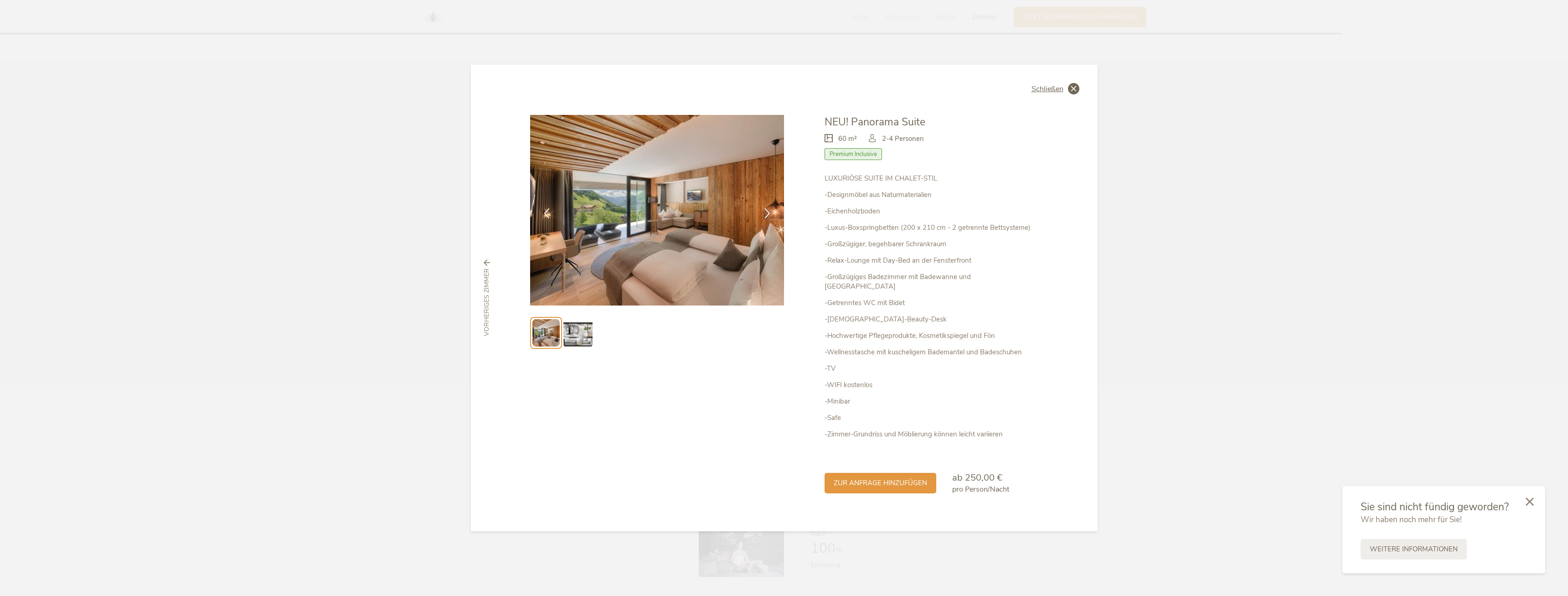
click at [1071, 94] on icon at bounding box center [1074, 88] width 12 height 12
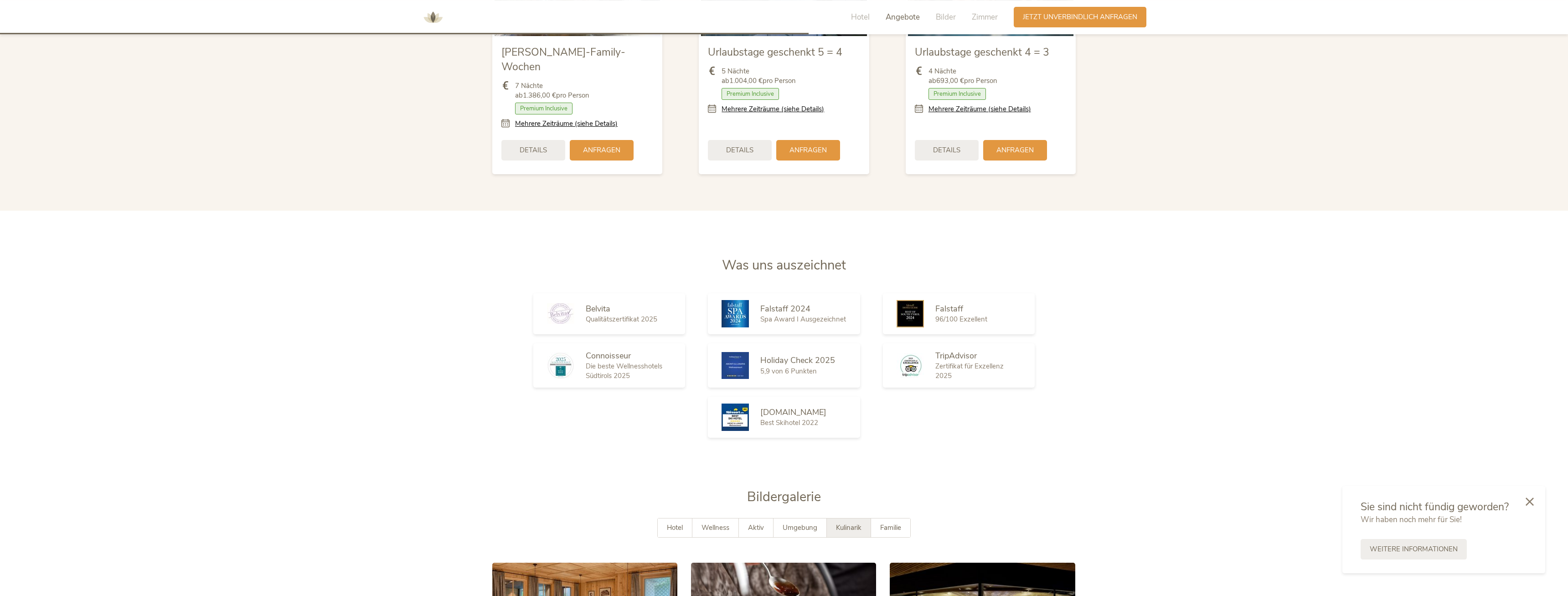
scroll to position [1395, 0]
